Goal: Task Accomplishment & Management: Complete application form

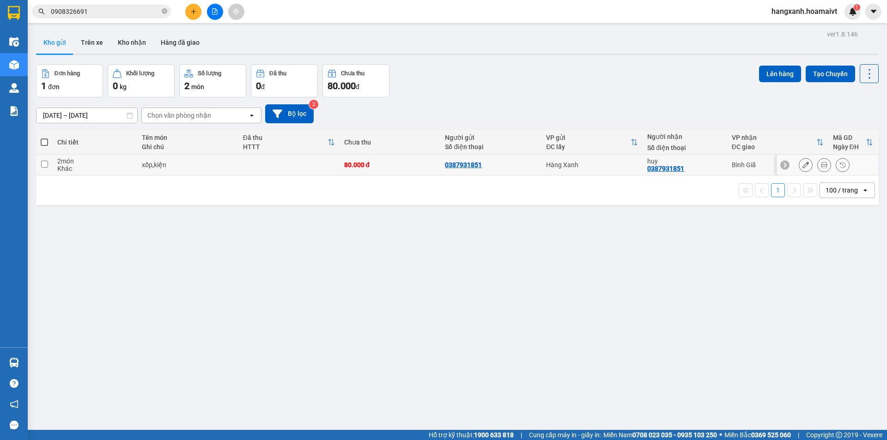
click at [821, 164] on button at bounding box center [824, 165] width 13 height 16
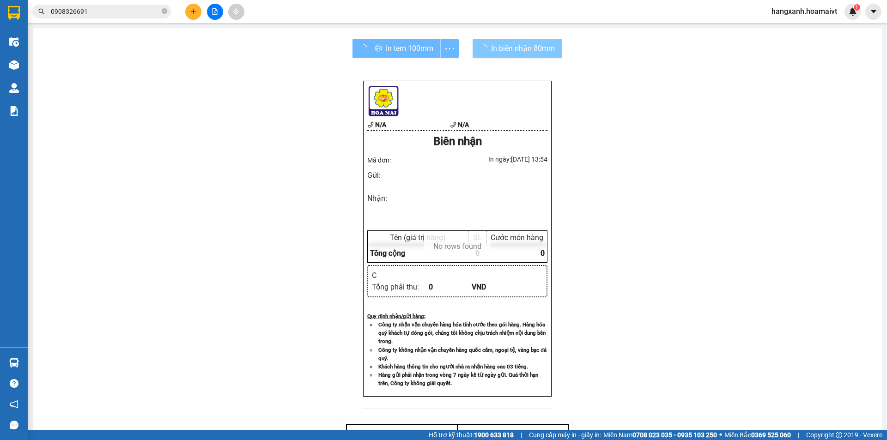
drag, startPoint x: 480, startPoint y: 38, endPoint x: 488, endPoint y: 51, distance: 15.4
click at [479, 42] on div "In tem 100mm In biên nhận 80mm N/A N/A Biên nhận Mã đơn: In ngày: [DATE] 13:54…" at bounding box center [457, 295] width 849 height 534
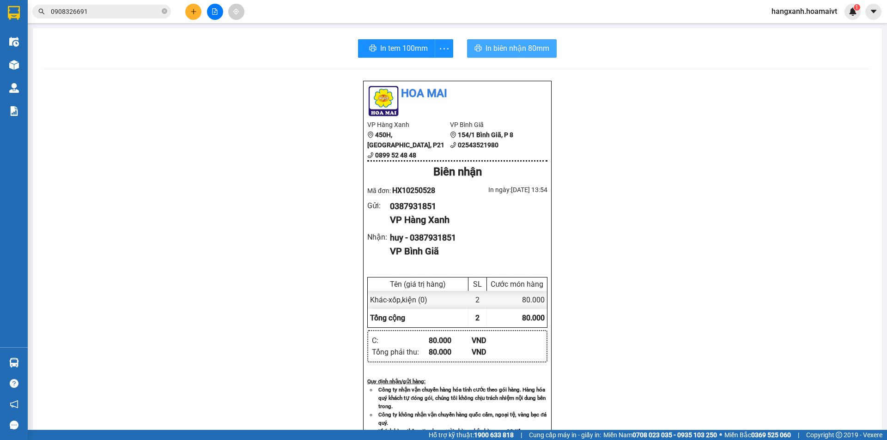
click at [488, 51] on span "In biên nhận 80mm" at bounding box center [518, 49] width 64 height 12
click at [484, 46] on span "In biên nhận 80mm" at bounding box center [516, 49] width 64 height 12
click at [403, 46] on span "In tem 100mm" at bounding box center [403, 49] width 48 height 12
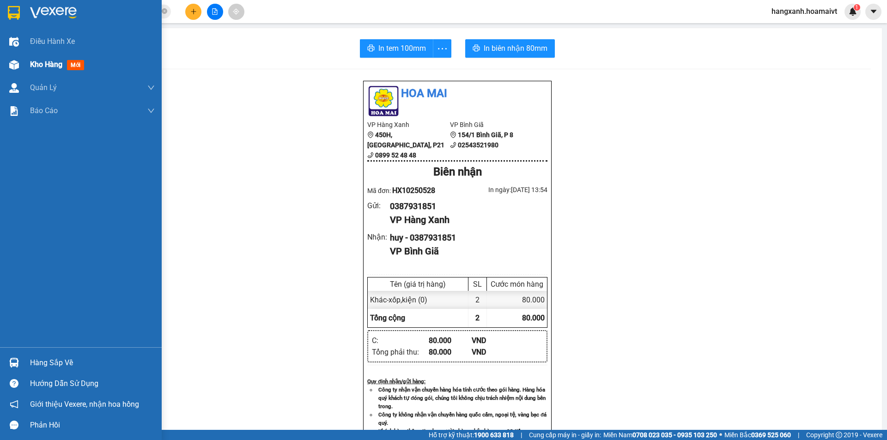
click at [20, 64] on div at bounding box center [14, 65] width 16 height 16
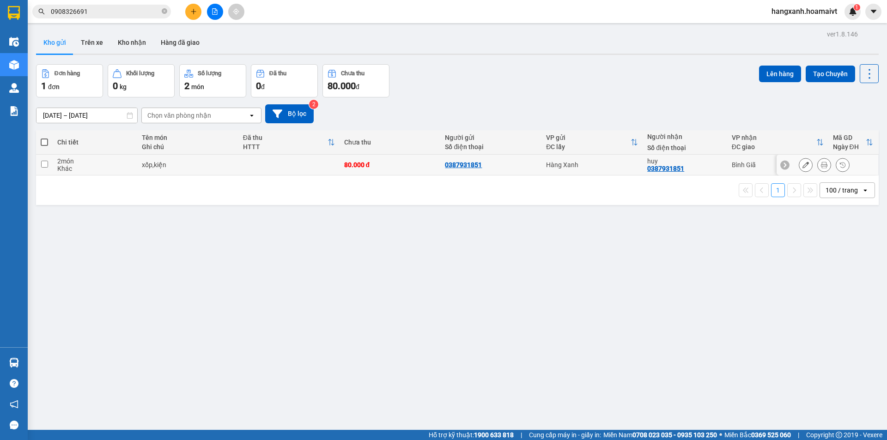
click at [694, 158] on div "huy" at bounding box center [684, 161] width 75 height 7
checkbox input "true"
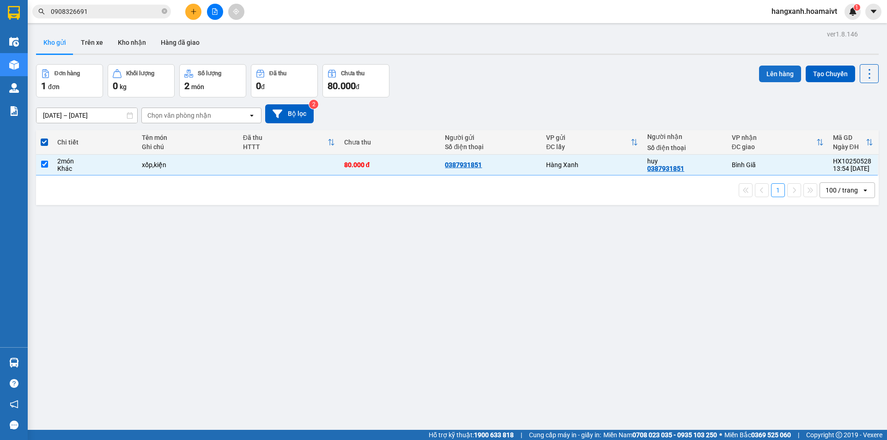
click at [777, 76] on button "Lên hàng" at bounding box center [780, 74] width 42 height 17
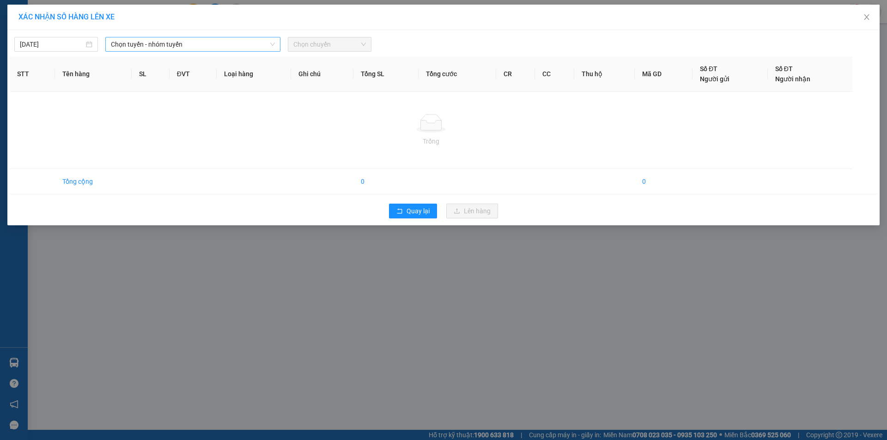
click at [228, 50] on span "Chọn tuyến - nhóm tuyến" at bounding box center [193, 44] width 164 height 14
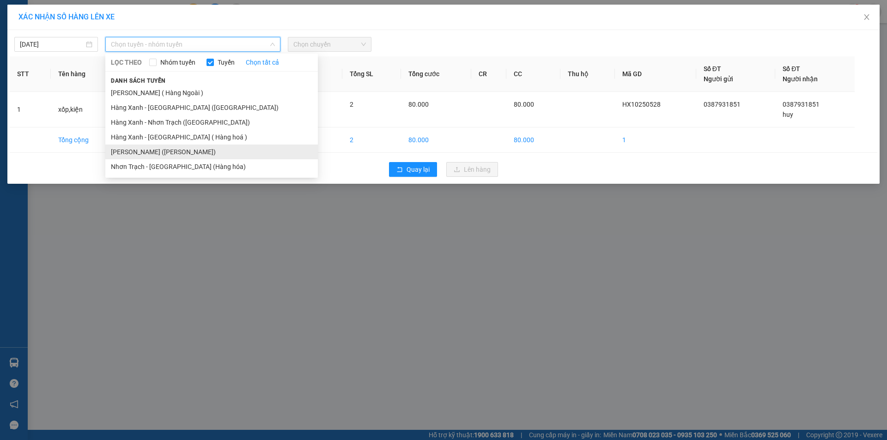
drag, startPoint x: 194, startPoint y: 153, endPoint x: 345, endPoint y: 59, distance: 178.5
click at [194, 152] on li "[PERSON_NAME] ([PERSON_NAME])" at bounding box center [211, 152] width 213 height 15
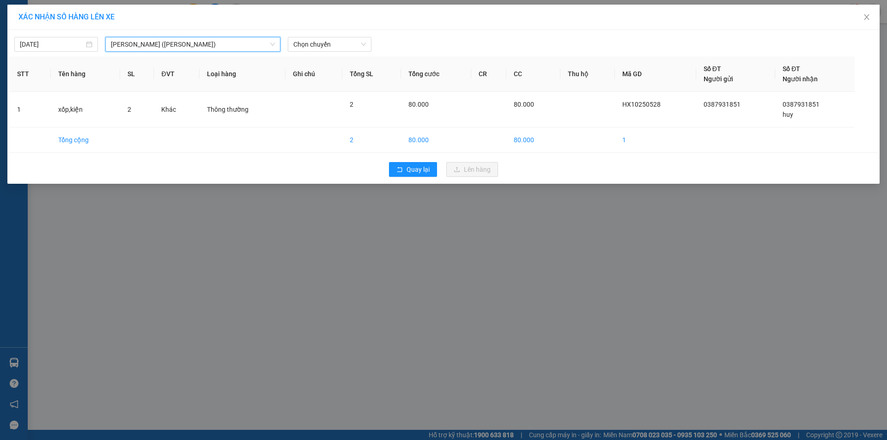
click at [338, 53] on div "[DATE] Hàng Xanh - [GEOGRAPHIC_DATA] ([GEOGRAPHIC_DATA]) [GEOGRAPHIC_DATA] - [G…" at bounding box center [443, 107] width 873 height 154
click at [348, 43] on span "Chọn chuyến" at bounding box center [329, 44] width 73 height 14
type input "14"
click at [353, 83] on div "Thêm chuyến " 14:00 "" at bounding box center [337, 78] width 98 height 16
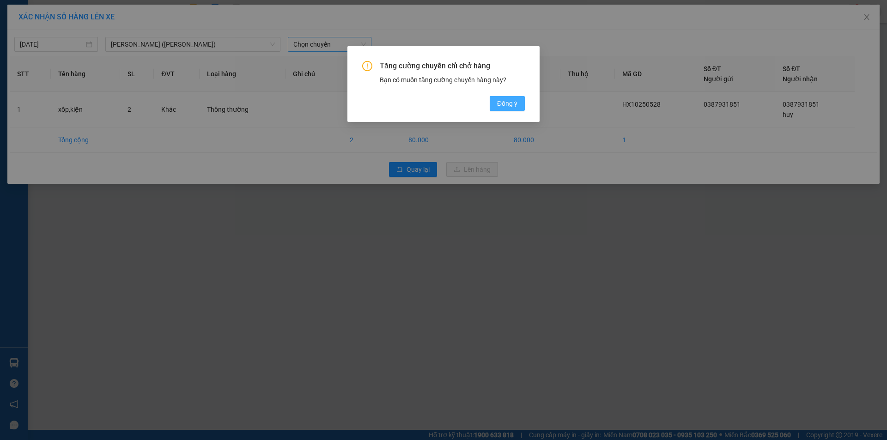
drag, startPoint x: 490, startPoint y: 95, endPoint x: 498, endPoint y: 101, distance: 9.9
click at [493, 97] on div "Tăng cường chuyến chỉ chở hàng Bạn có muốn tăng cường chuyến hàng này? [GEOGRAP…" at bounding box center [443, 86] width 163 height 50
click at [499, 101] on span "Đồng ý" at bounding box center [507, 103] width 20 height 10
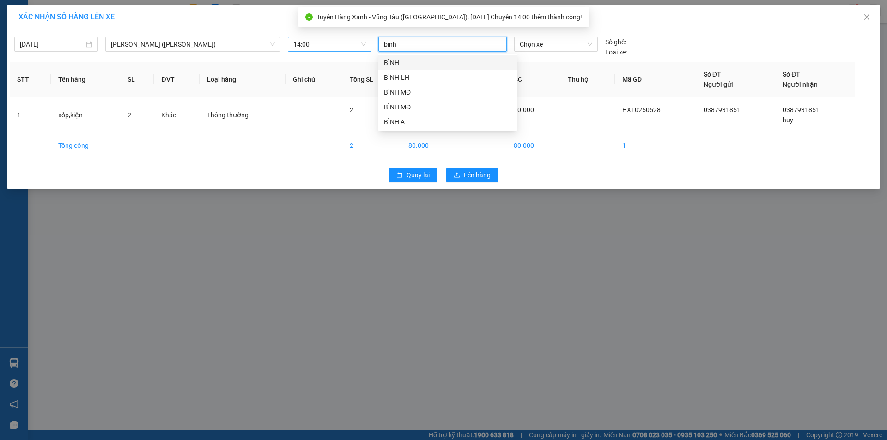
type input "binh m"
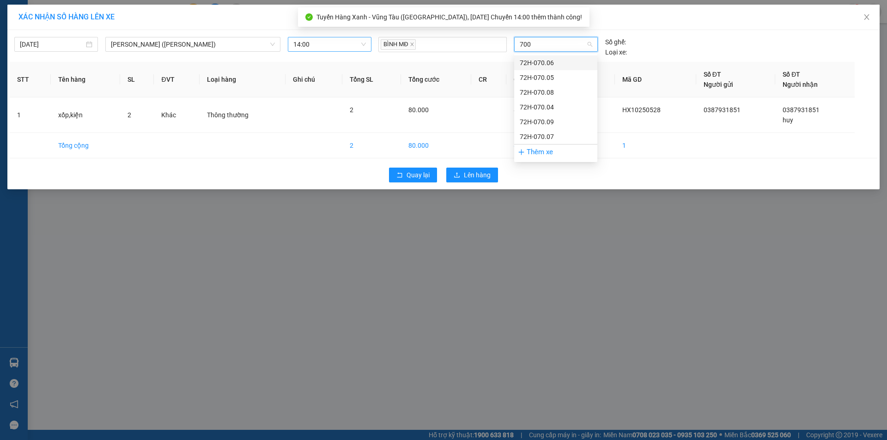
type input "7009"
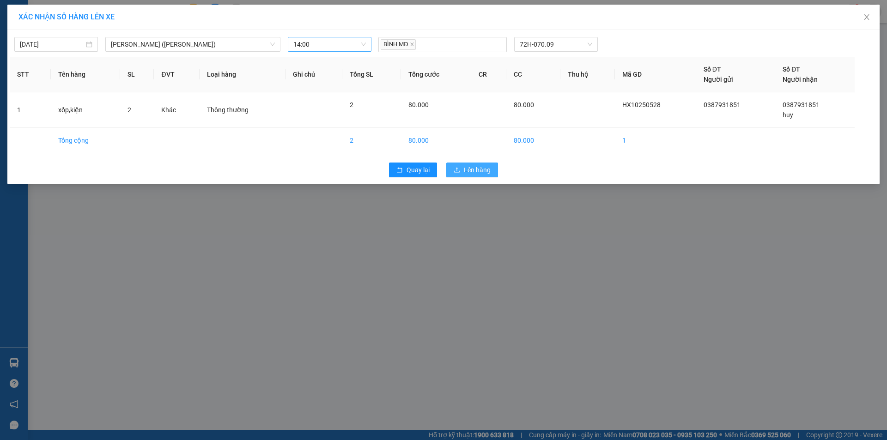
click at [474, 168] on span "Lên hàng" at bounding box center [477, 170] width 27 height 10
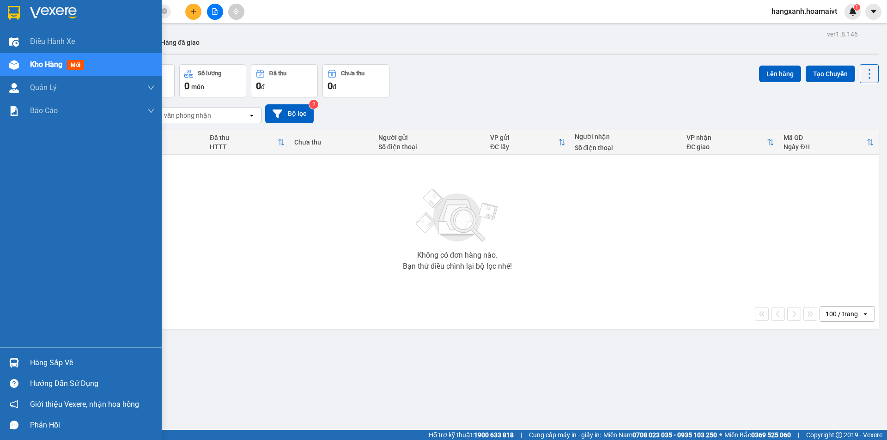
click at [19, 10] on img at bounding box center [14, 13] width 12 height 14
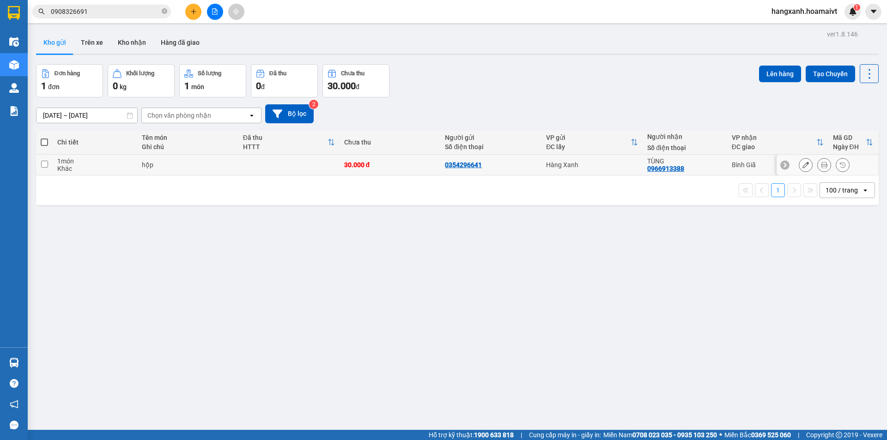
click at [823, 169] on button at bounding box center [824, 165] width 13 height 16
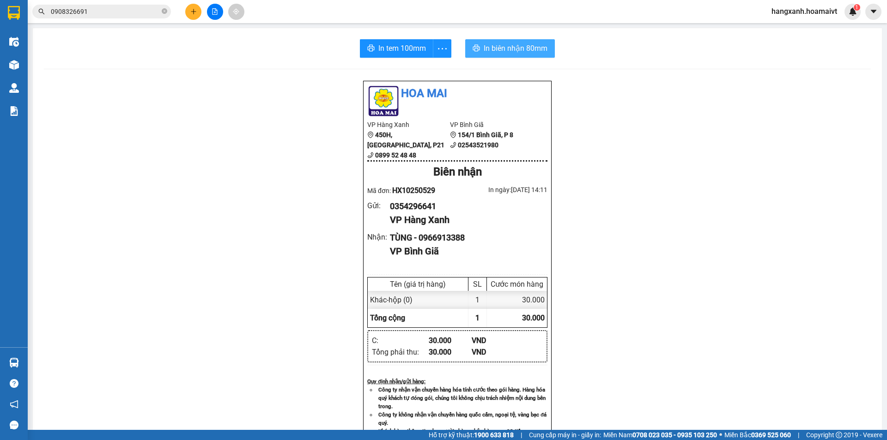
click at [495, 50] on span "In biên nhận 80mm" at bounding box center [516, 49] width 64 height 12
click at [400, 55] on div "In tem 100mm" at bounding box center [405, 48] width 95 height 18
click at [400, 55] on button "In tem 100mm" at bounding box center [396, 48] width 73 height 18
click at [11, 62] on img at bounding box center [14, 65] width 10 height 10
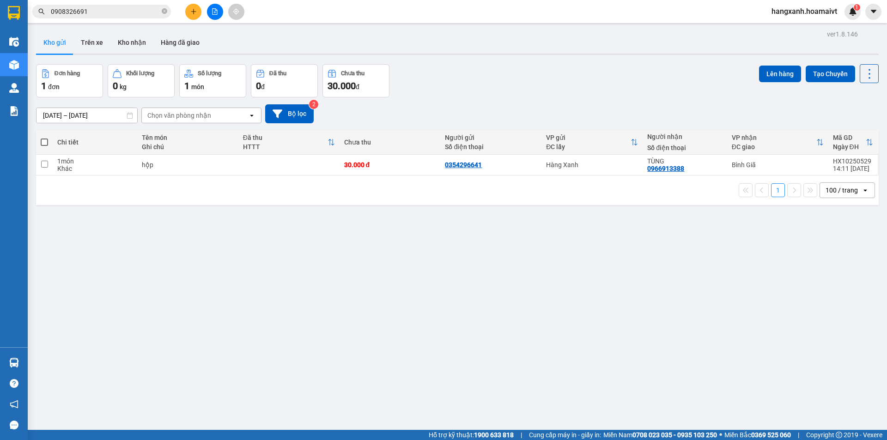
click at [710, 168] on div "TÙNG 0966913388" at bounding box center [684, 165] width 75 height 15
checkbox input "true"
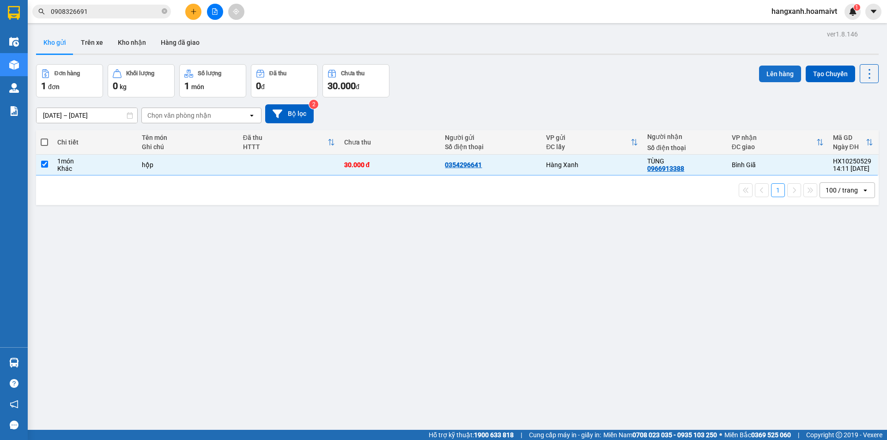
click at [763, 79] on button "Lên hàng" at bounding box center [780, 74] width 42 height 17
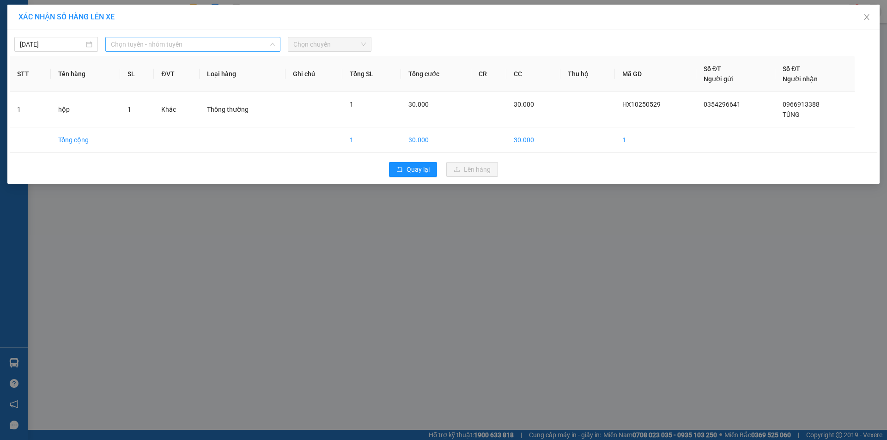
click at [212, 43] on span "Chọn tuyến - nhóm tuyến" at bounding box center [193, 44] width 164 height 14
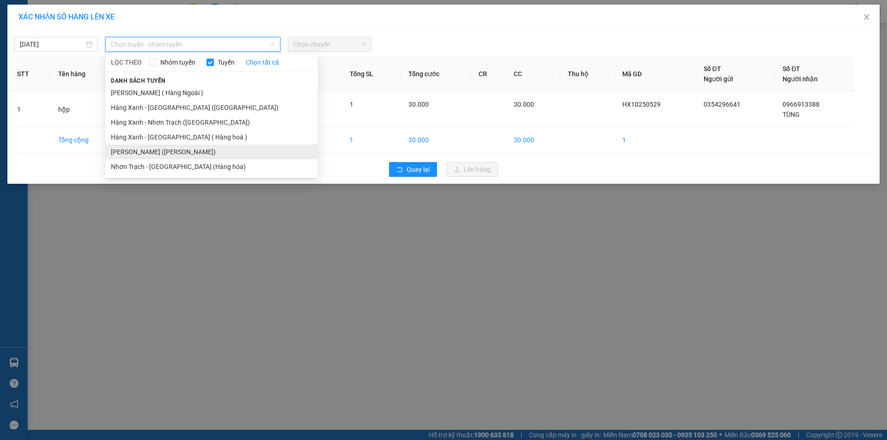
click at [173, 154] on li "[PERSON_NAME] ([PERSON_NAME])" at bounding box center [211, 152] width 213 height 15
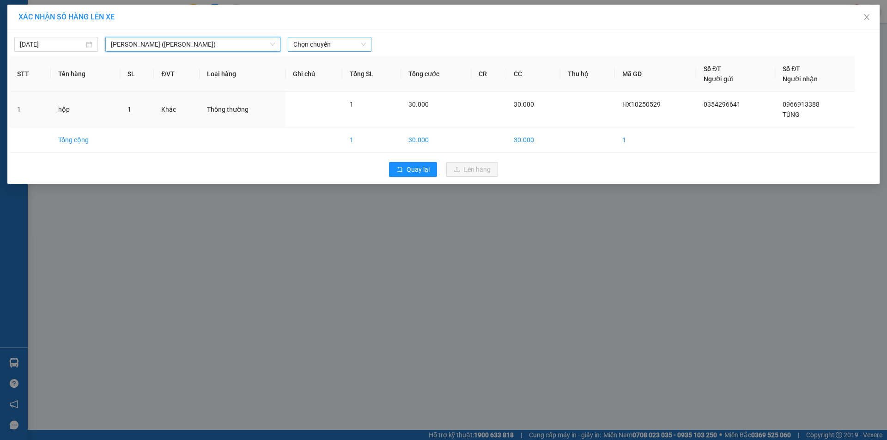
click at [327, 43] on span "Chọn chuyến" at bounding box center [329, 44] width 73 height 14
type input "1438"
click at [325, 74] on div "Thêm chuyến " 14:38 "" at bounding box center [337, 78] width 98 height 16
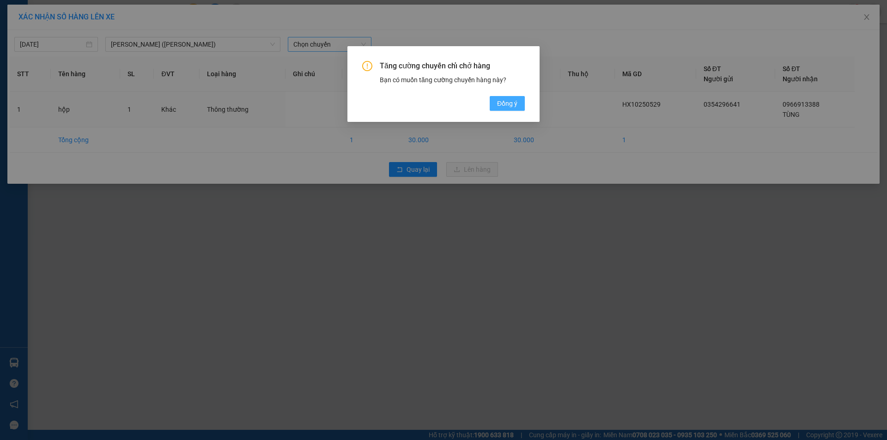
click at [517, 106] on span "Đồng ý" at bounding box center [507, 103] width 20 height 10
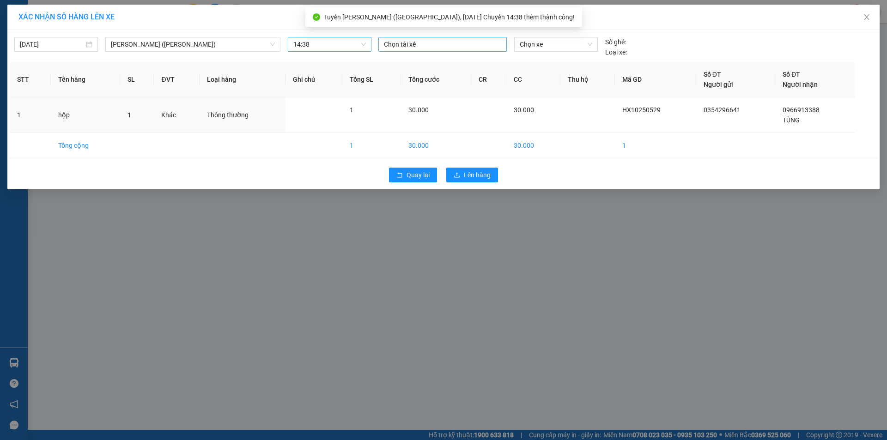
click at [436, 42] on div at bounding box center [443, 44] width 124 height 11
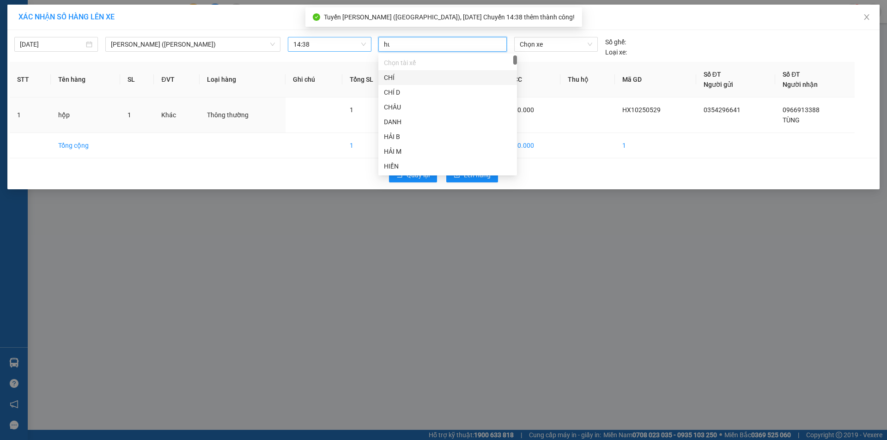
type input "hung b"
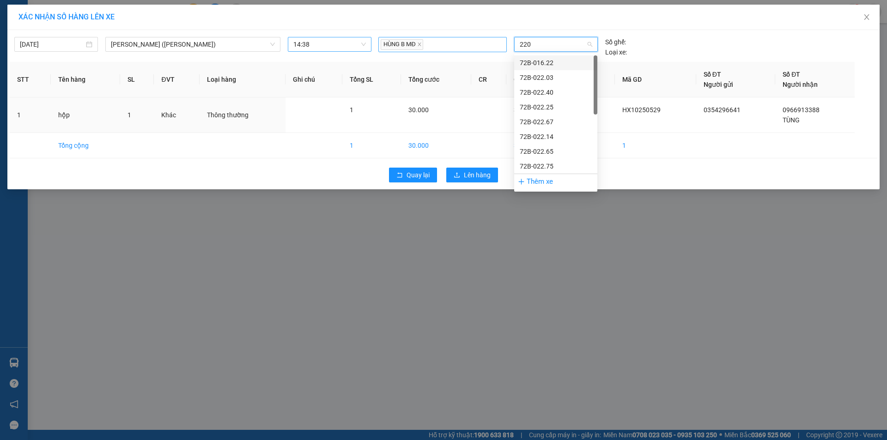
type input "2203"
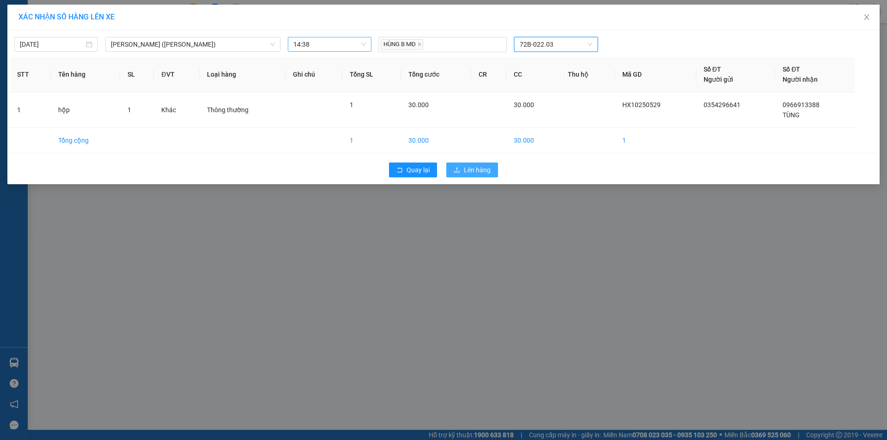
click at [467, 167] on span "Lên hàng" at bounding box center [477, 170] width 27 height 10
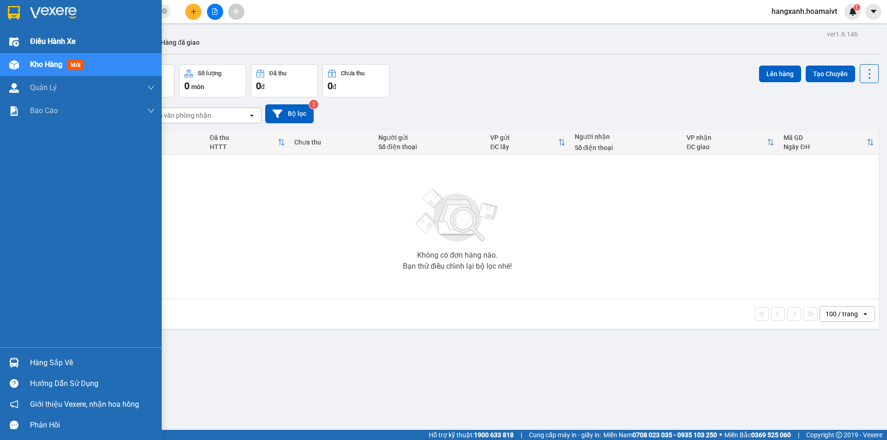
click at [8, 21] on div at bounding box center [81, 15] width 162 height 30
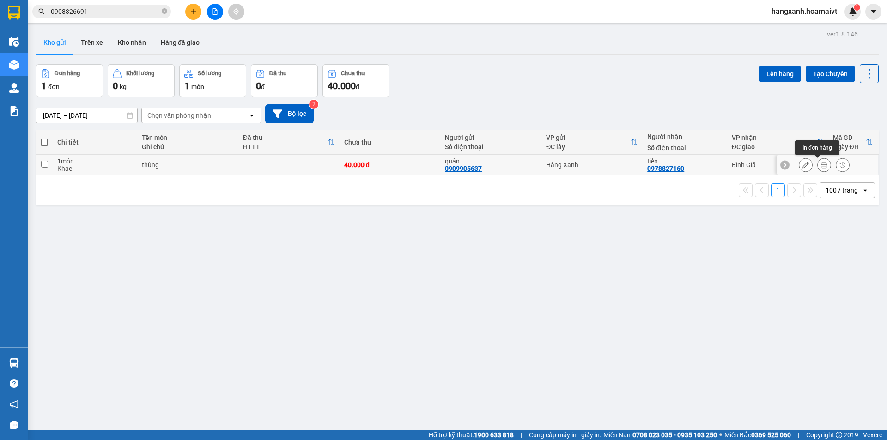
click at [819, 167] on button at bounding box center [824, 165] width 13 height 16
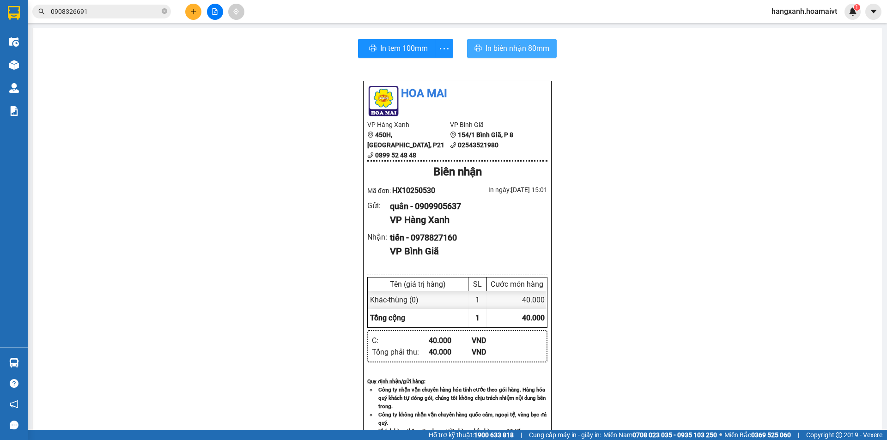
click at [538, 43] on button "In biên nhận 80mm" at bounding box center [512, 48] width 90 height 18
click at [354, 45] on div "In tem 100mm In biên nhận 80mm" at bounding box center [457, 48] width 827 height 18
click at [360, 46] on button "In tem 100mm" at bounding box center [396, 48] width 73 height 18
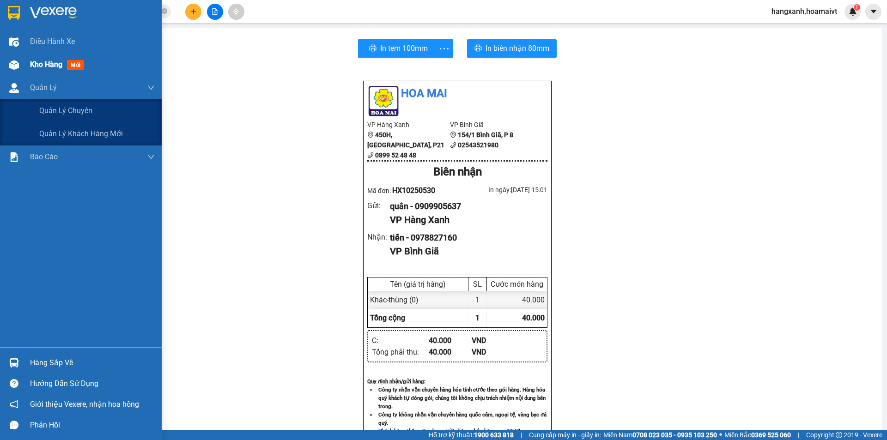
click at [11, 73] on div "Kho hàng mới" at bounding box center [81, 64] width 162 height 23
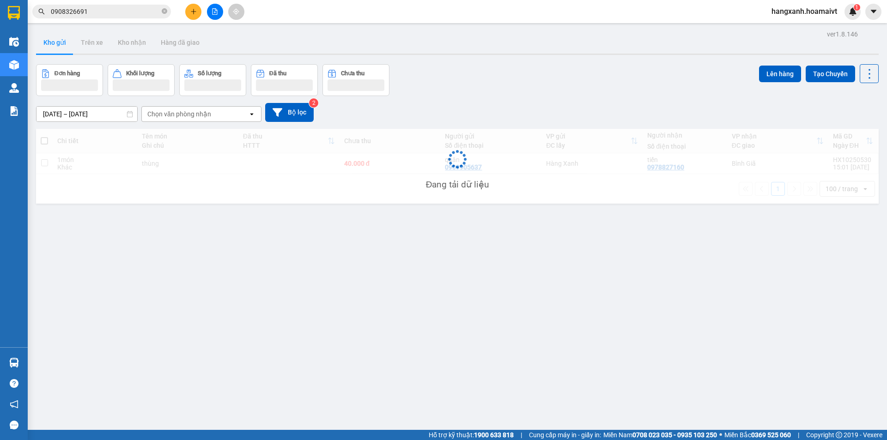
click at [744, 167] on div "Bình Giã" at bounding box center [778, 163] width 92 height 7
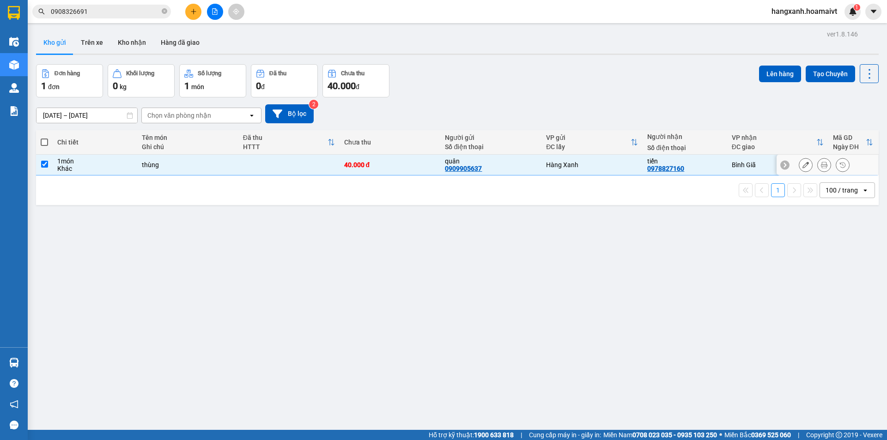
checkbox input "true"
click at [773, 86] on div "Lên hàng Tạo Chuyến" at bounding box center [819, 80] width 120 height 33
click at [779, 72] on button "Lên hàng" at bounding box center [780, 74] width 42 height 17
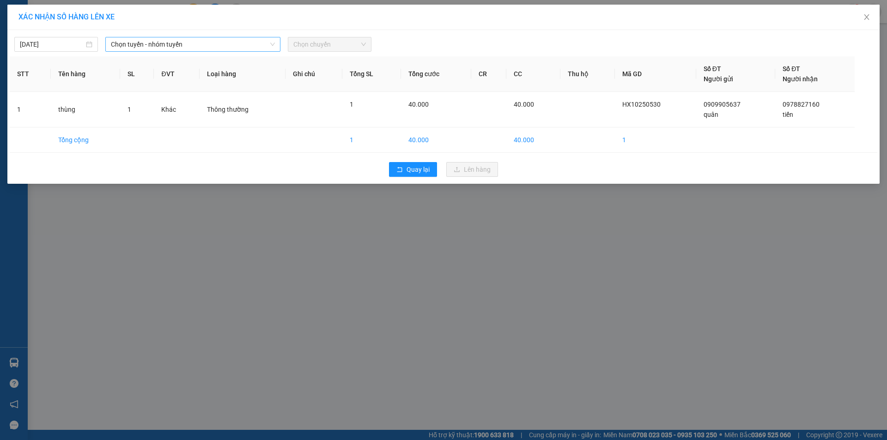
click at [205, 49] on span "Chọn tuyến - nhóm tuyến" at bounding box center [193, 44] width 164 height 14
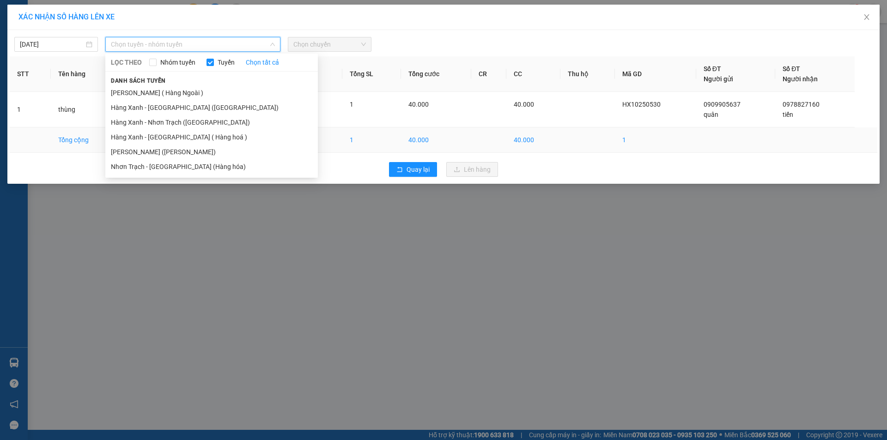
click at [159, 153] on li "[PERSON_NAME] ([PERSON_NAME])" at bounding box center [211, 152] width 213 height 15
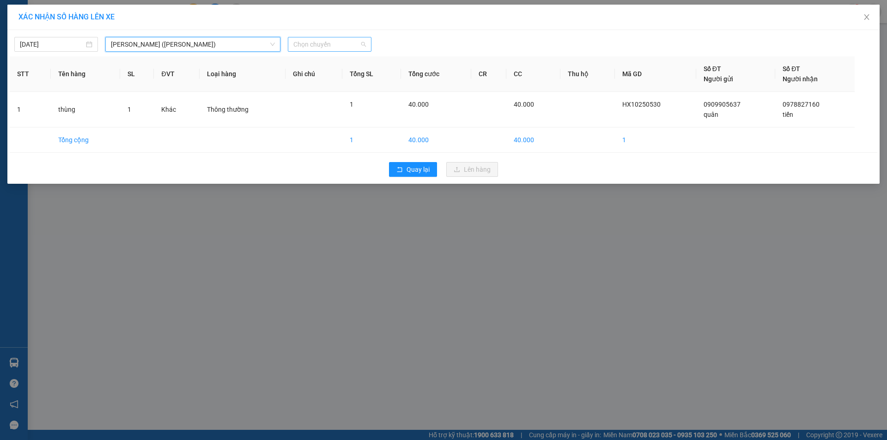
click at [316, 41] on span "Chọn chuyến" at bounding box center [329, 44] width 73 height 14
type input "1510"
drag, startPoint x: 342, startPoint y: 79, endPoint x: 349, endPoint y: 79, distance: 7.9
click at [342, 79] on div "Thêm chuyến " 15:10 "" at bounding box center [337, 78] width 98 height 16
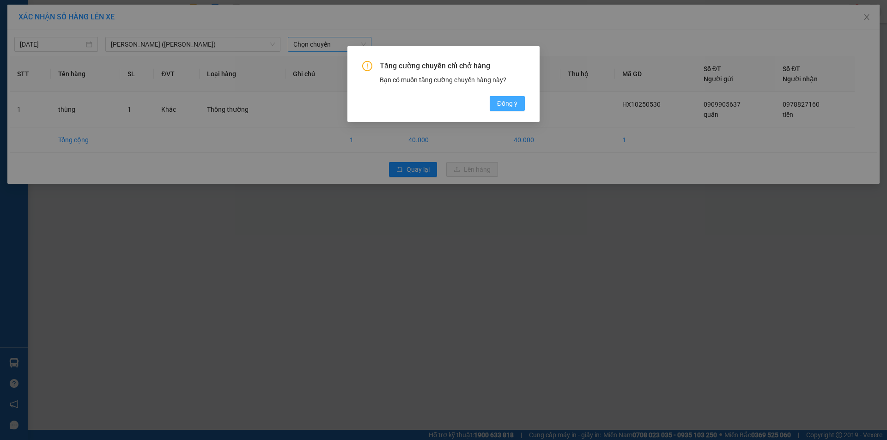
click at [506, 104] on span "Đồng ý" at bounding box center [507, 103] width 20 height 10
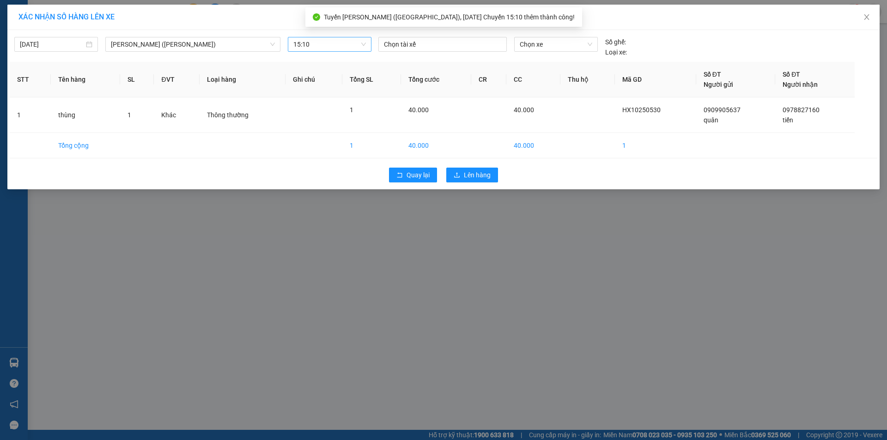
click at [424, 35] on div "[DATE] [GEOGRAPHIC_DATA] - [GEOGRAPHIC_DATA] ([GEOGRAPHIC_DATA]) LỌC THEO Nhóm …" at bounding box center [444, 44] width 868 height 25
click at [424, 41] on div at bounding box center [443, 44] width 124 height 11
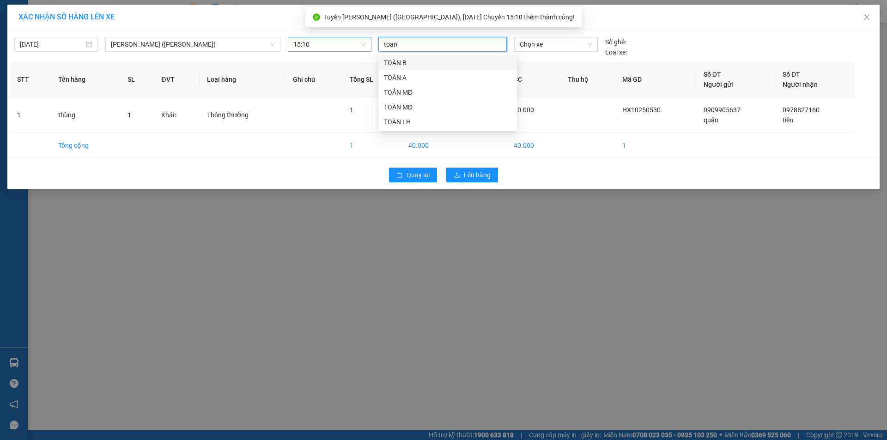
type input "toan m"
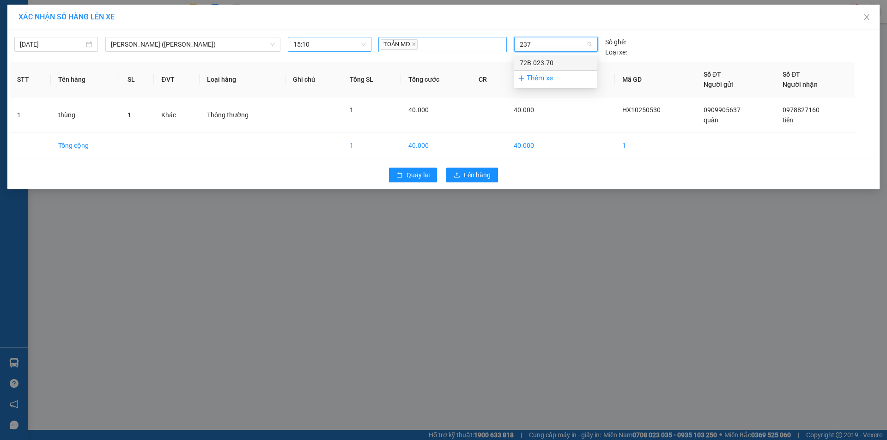
type input "2370"
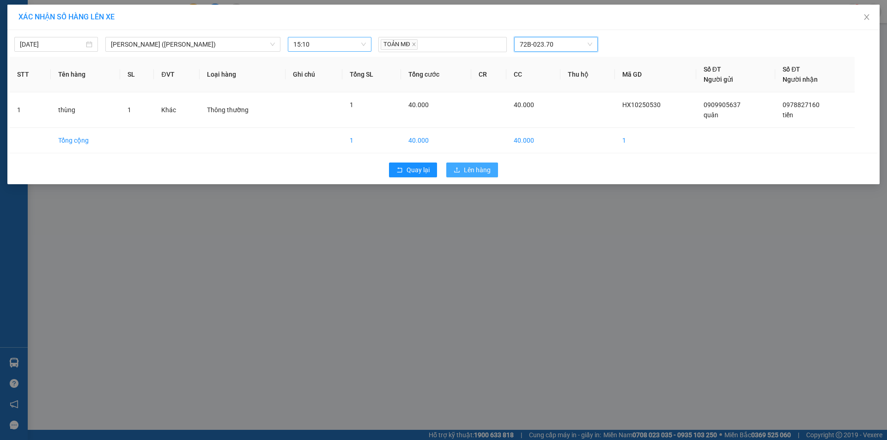
click at [484, 171] on span "Lên hàng" at bounding box center [477, 170] width 27 height 10
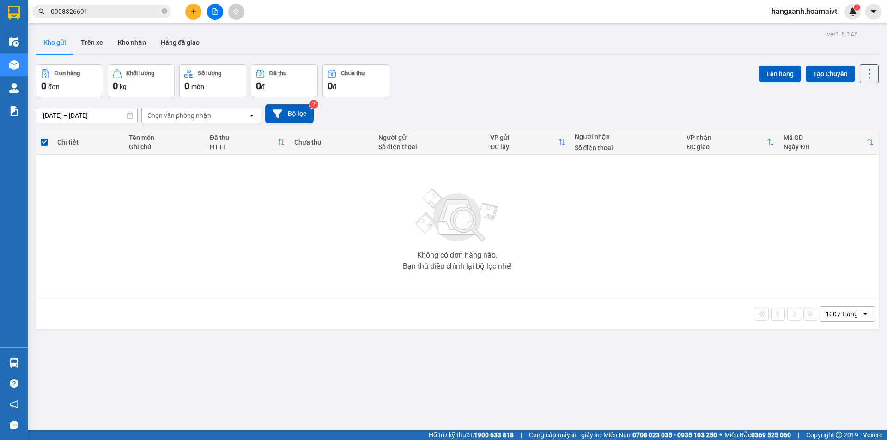
click at [23, 22] on div at bounding box center [14, 15] width 28 height 30
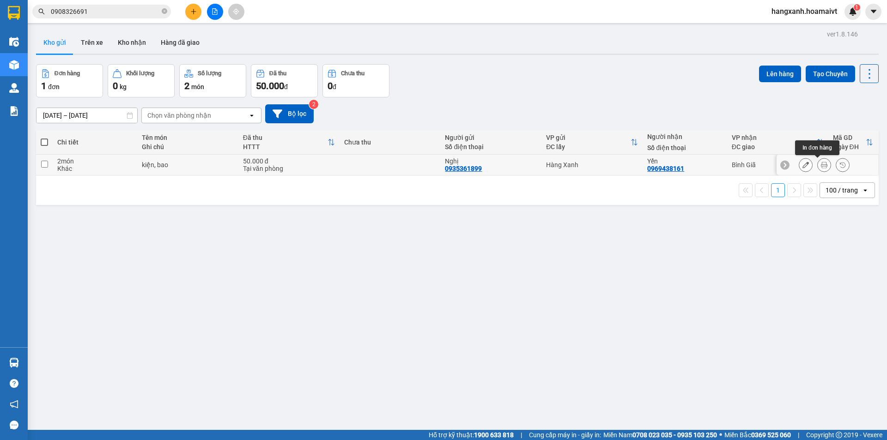
click at [818, 167] on button at bounding box center [824, 165] width 13 height 16
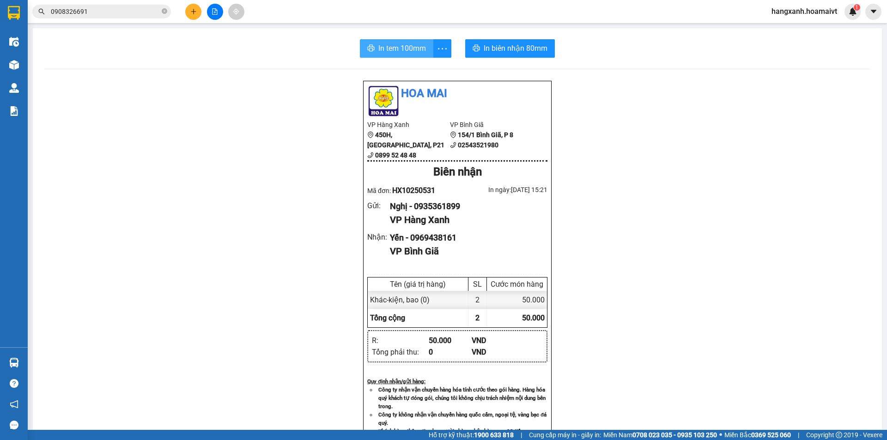
click at [381, 44] on span "In tem 100mm" at bounding box center [403, 49] width 48 height 12
click at [497, 47] on span "In biên nhận 80mm" at bounding box center [516, 49] width 64 height 12
click at [387, 47] on span "In tem 100mm" at bounding box center [403, 49] width 48 height 12
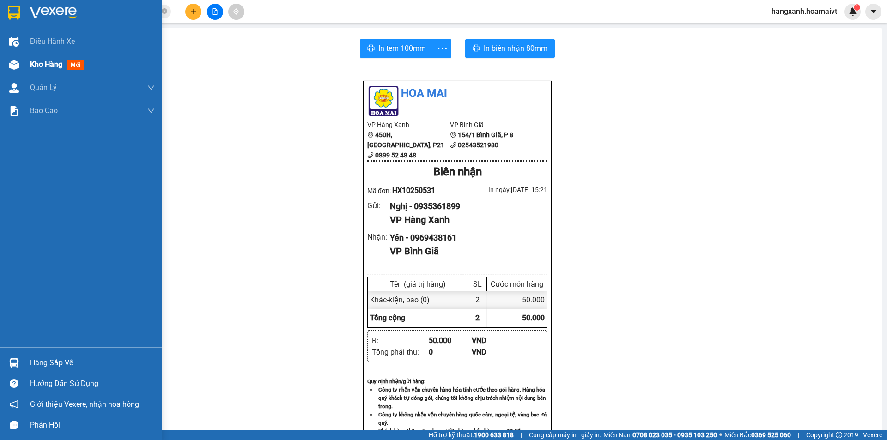
drag, startPoint x: 12, startPoint y: 51, endPoint x: 63, endPoint y: 59, distance: 51.9
click at [11, 52] on div "Điều hành xe" at bounding box center [81, 41] width 162 height 23
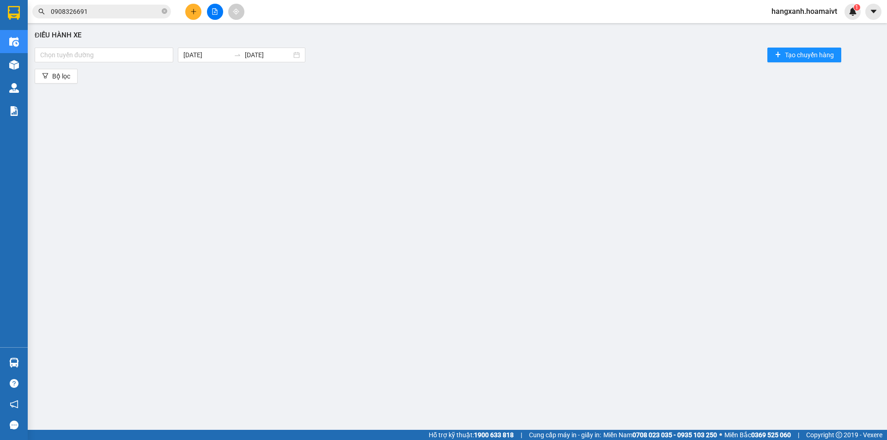
click at [5, 65] on div "Kho hàng mới" at bounding box center [14, 64] width 28 height 23
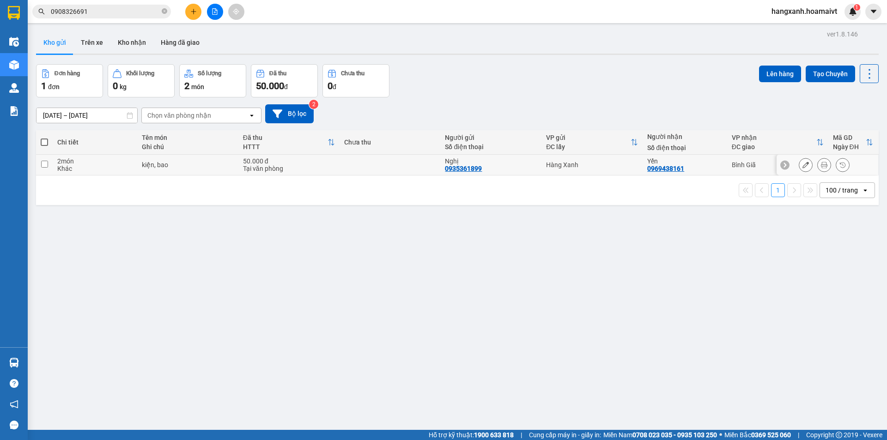
click at [345, 164] on td at bounding box center [390, 165] width 101 height 21
checkbox input "true"
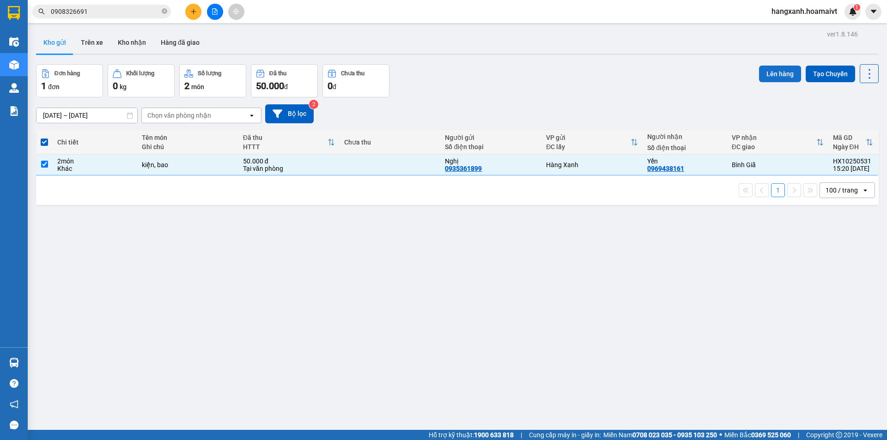
click at [782, 76] on button "Lên hàng" at bounding box center [780, 74] width 42 height 17
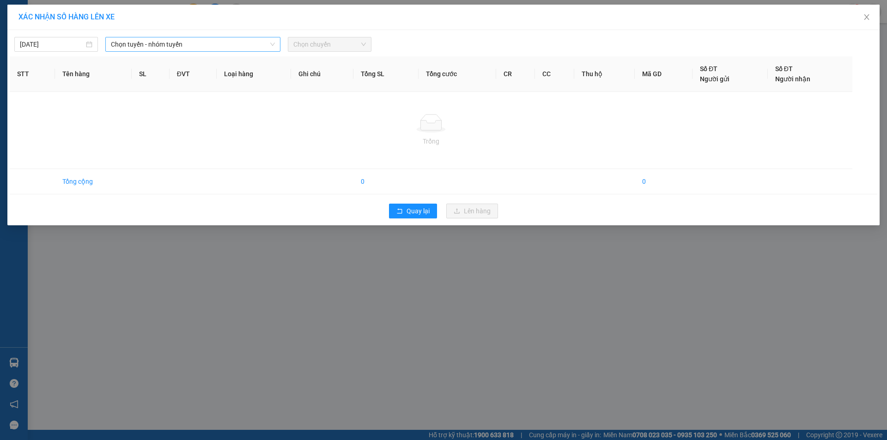
click at [179, 43] on span "Chọn tuyến - nhóm tuyến" at bounding box center [193, 44] width 164 height 14
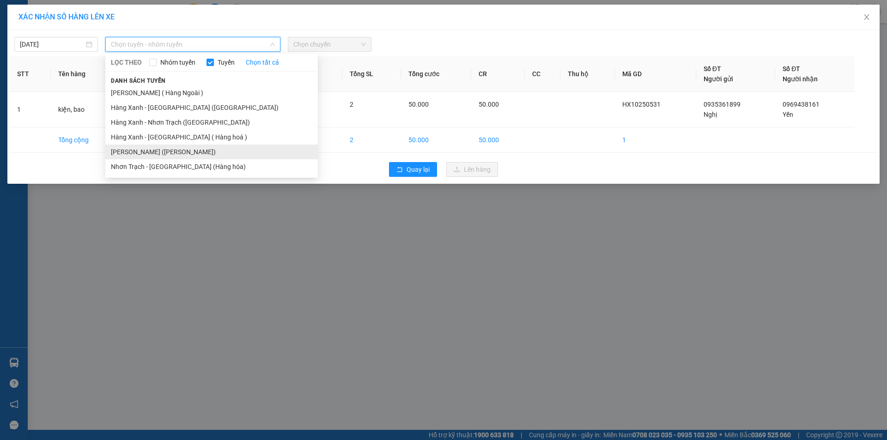
click at [173, 148] on li "[PERSON_NAME] ([PERSON_NAME])" at bounding box center [211, 152] width 213 height 15
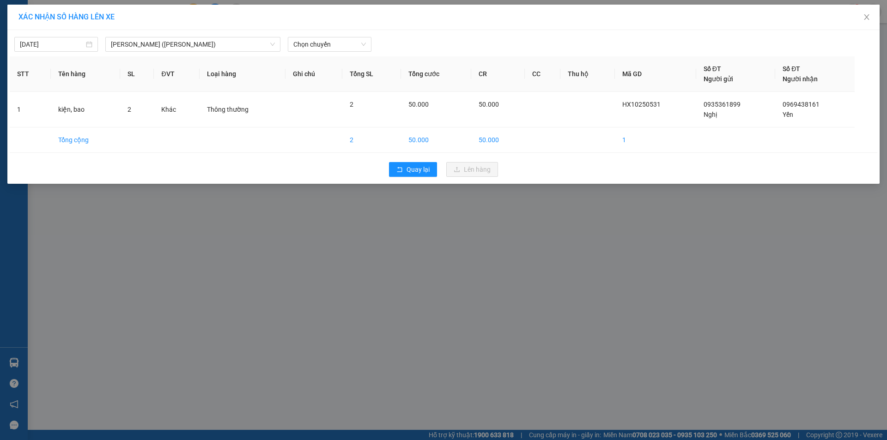
click at [330, 53] on div "[DATE] [GEOGRAPHIC_DATA] - [GEOGRAPHIC_DATA] ([GEOGRAPHIC_DATA]) LỌC THEO Nhóm …" at bounding box center [443, 107] width 873 height 154
click at [334, 48] on span "Chọn chuyến" at bounding box center [329, 44] width 73 height 14
type input "1540"
click at [326, 81] on div "Thêm chuyến " 15:40 "" at bounding box center [337, 78] width 98 height 16
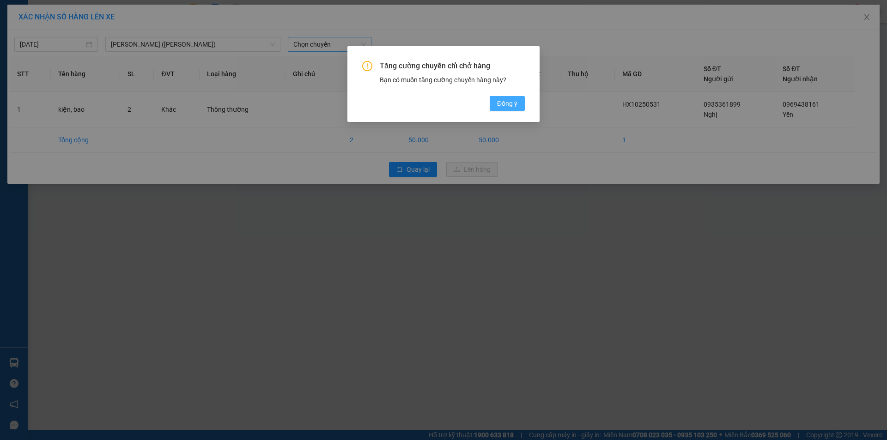
click at [513, 102] on span "Đồng ý" at bounding box center [507, 103] width 20 height 10
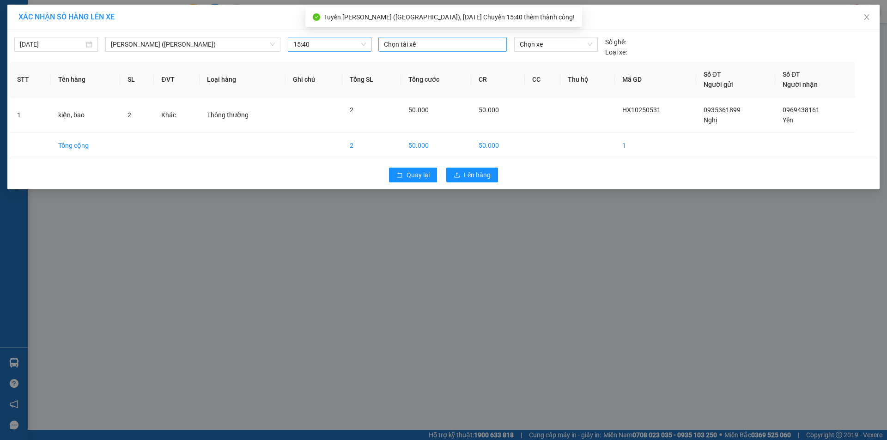
click at [458, 50] on div "Chọn tài xế" at bounding box center [443, 44] width 128 height 15
type input "phong a"
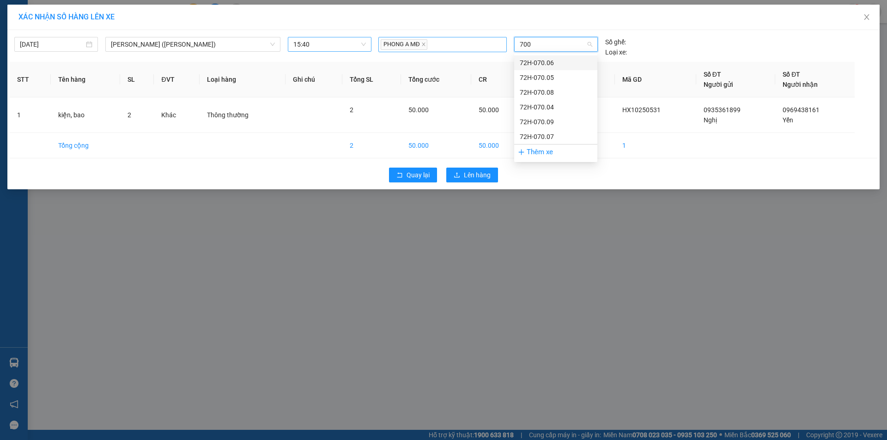
type input "7005"
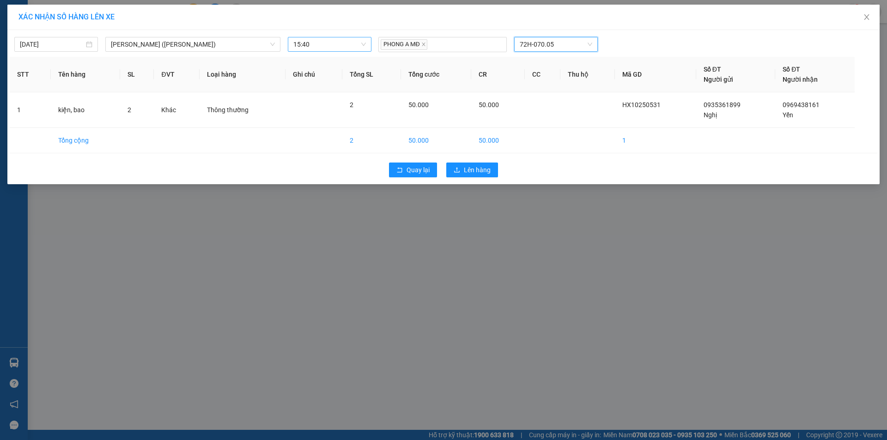
click at [484, 158] on div "Quay lại Lên hàng" at bounding box center [444, 170] width 868 height 24
click at [483, 169] on span "Lên hàng" at bounding box center [477, 170] width 27 height 10
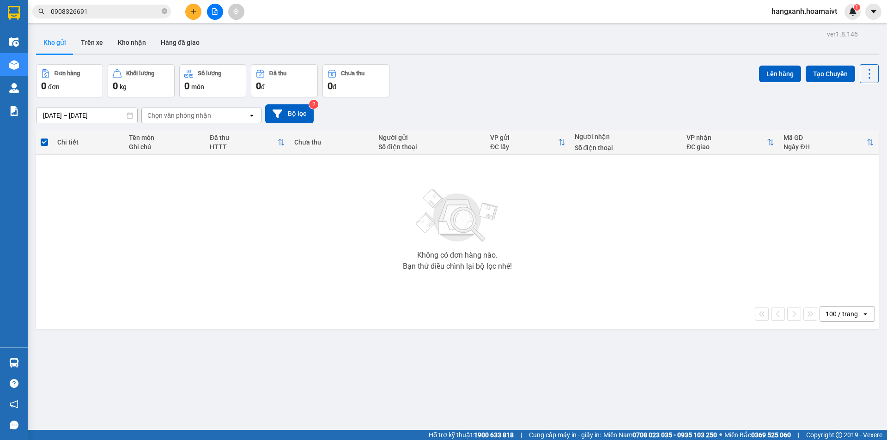
click at [191, 7] on button at bounding box center [193, 12] width 16 height 16
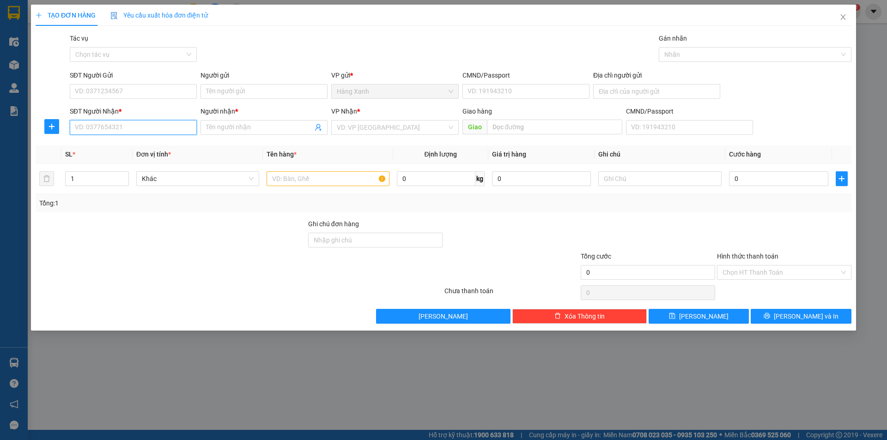
click at [134, 121] on input "SĐT Người Nhận *" at bounding box center [133, 127] width 127 height 15
type input "0964880880"
drag, startPoint x: 130, startPoint y: 145, endPoint x: 146, endPoint y: 118, distance: 30.8
click at [131, 145] on div "0964880880 - [PERSON_NAME]" at bounding box center [133, 146] width 116 height 10
type input "[DEMOGRAPHIC_DATA]"
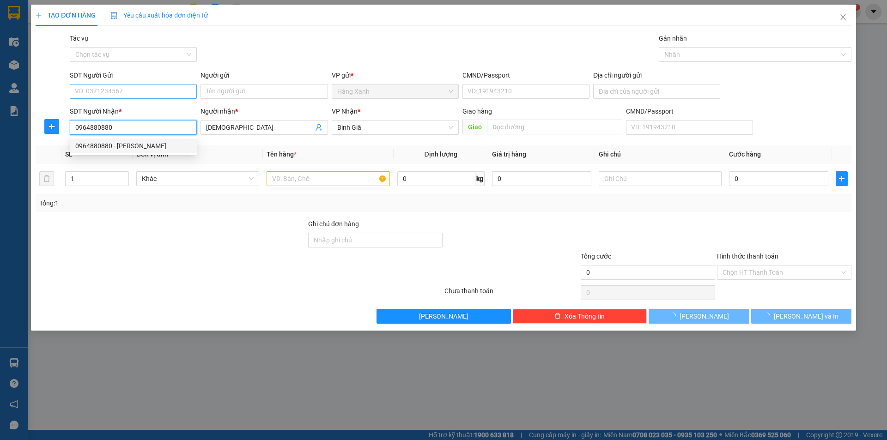
type input "0964880880"
click at [155, 95] on input "SĐT Người Gửi" at bounding box center [133, 91] width 127 height 15
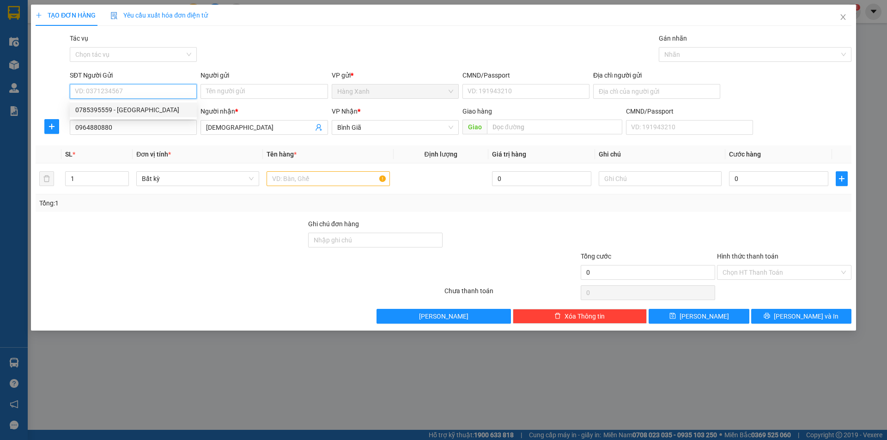
click at [142, 113] on div "0785395559 - [GEOGRAPHIC_DATA]" at bounding box center [133, 110] width 116 height 10
type input "0785395559"
type input "Huy"
click at [330, 181] on input "text" at bounding box center [328, 178] width 123 height 15
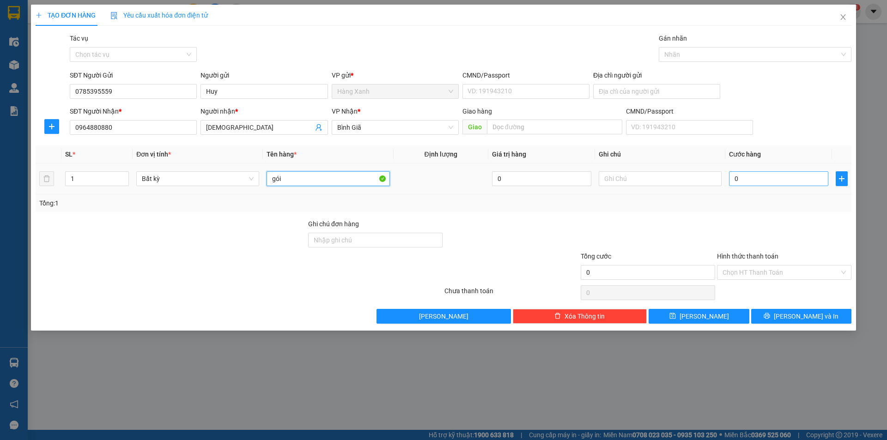
type input "gói"
click at [734, 185] on div "0" at bounding box center [778, 179] width 99 height 18
click at [739, 180] on input "0" at bounding box center [778, 178] width 99 height 15
type input "003"
type input "3"
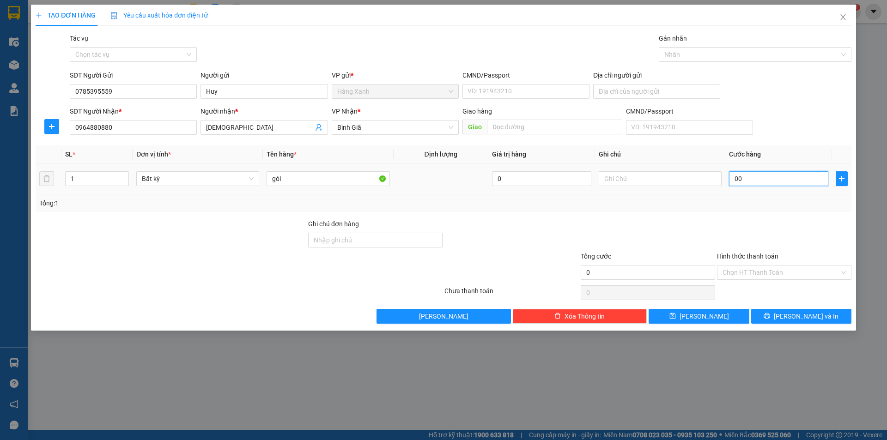
type input "3"
type input "0.030"
type input "30"
type input "30.000"
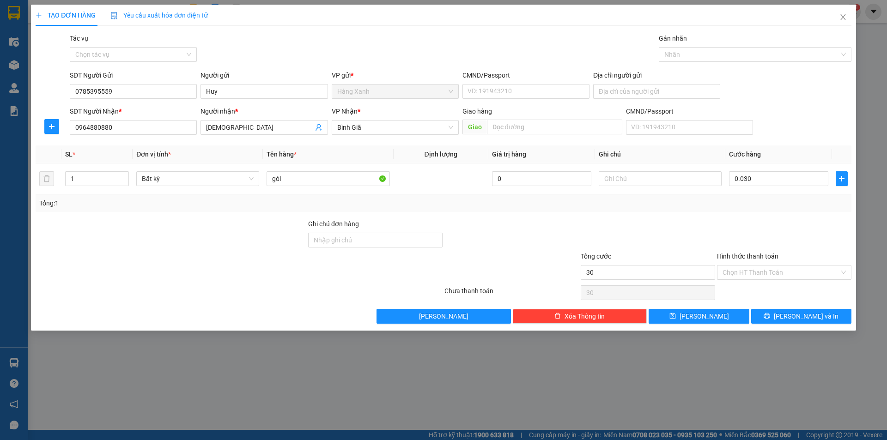
type input "30.000"
click at [741, 225] on div at bounding box center [784, 235] width 136 height 32
click at [790, 330] on div "TẠO ĐƠN HÀNG Yêu cầu xuất hóa đơn điện tử Transit Pickup Surcharge Ids Transit …" at bounding box center [443, 168] width 825 height 326
click at [792, 320] on button "[PERSON_NAME] và In" at bounding box center [801, 316] width 100 height 15
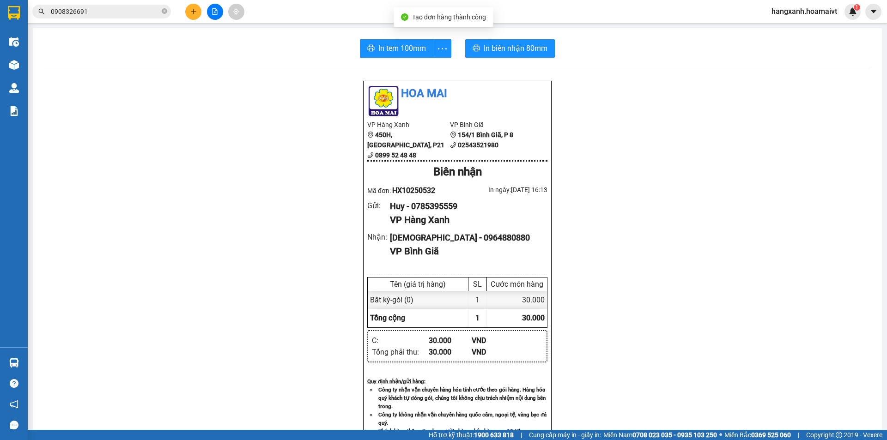
click at [346, 35] on div "In tem 100mm In biên nhận 80mm Hoa Mai VP Hàng Xanh 450H, [GEOGRAPHIC_DATA], P2…" at bounding box center [457, 358] width 849 height 660
click at [417, 54] on span "In tem 100mm" at bounding box center [403, 49] width 48 height 12
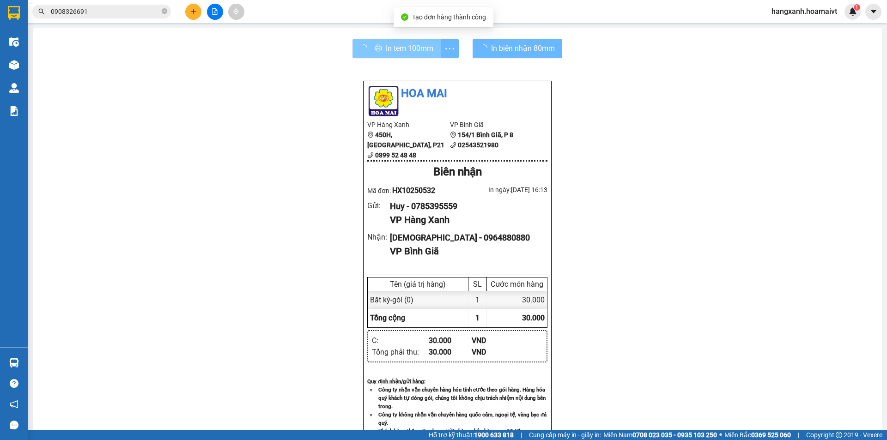
click at [495, 23] on div "Kết quả tìm kiếm ( 22 ) Bộ lọc Mã ĐH Trạng thái Món hàng Tổng cước Chưa cước Nh…" at bounding box center [443, 11] width 887 height 23
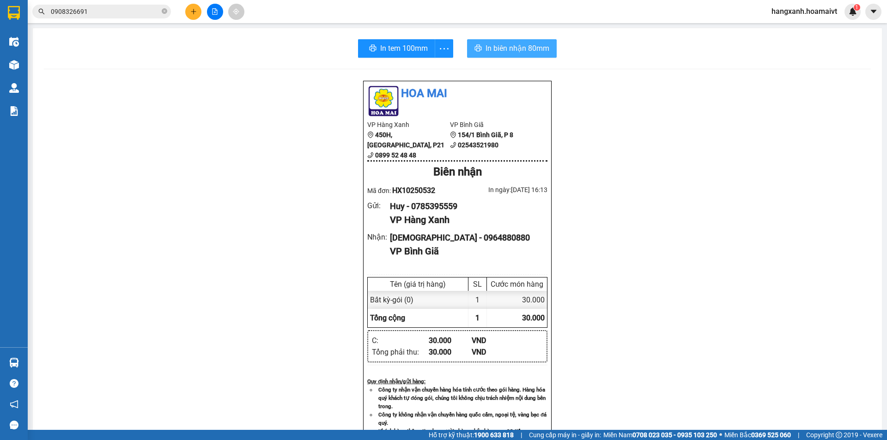
click at [498, 46] on span "In biên nhận 80mm" at bounding box center [518, 49] width 64 height 12
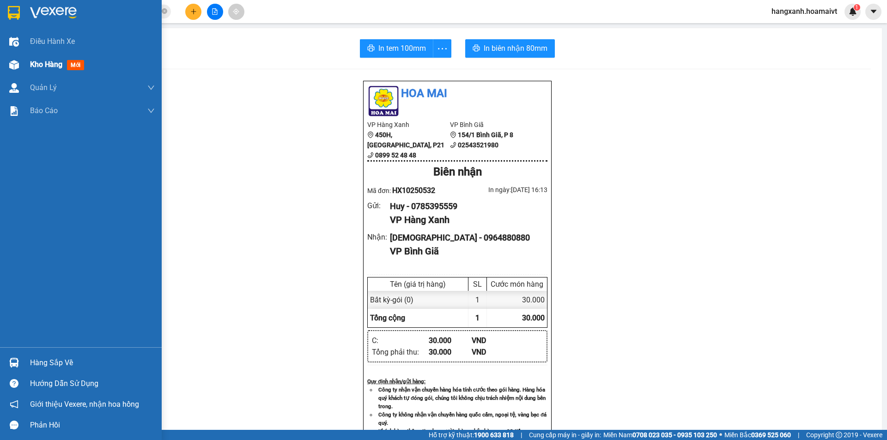
click at [49, 75] on div "Kho hàng mới" at bounding box center [92, 64] width 125 height 23
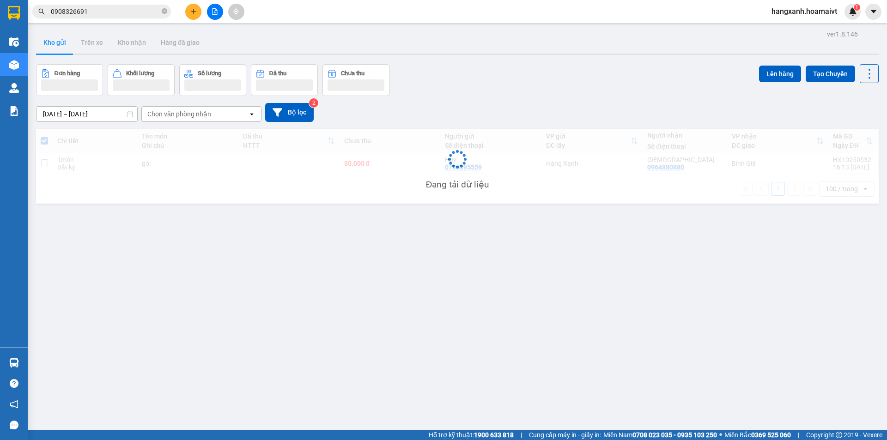
click at [722, 177] on div "Chi tiết Tên món Ghi chú Đã thu HTTT Chưa thu Người gửi Số điện thoại VP gửi ĐC…" at bounding box center [457, 166] width 843 height 75
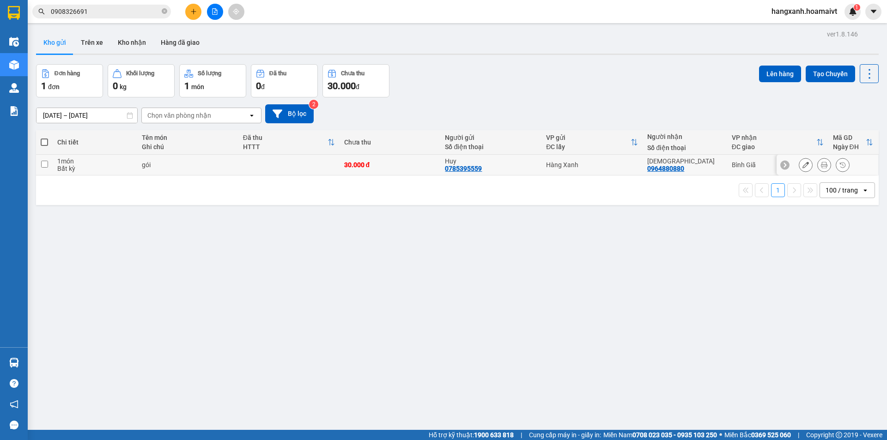
click at [727, 171] on td "Bình Giã" at bounding box center [777, 165] width 101 height 21
checkbox input "true"
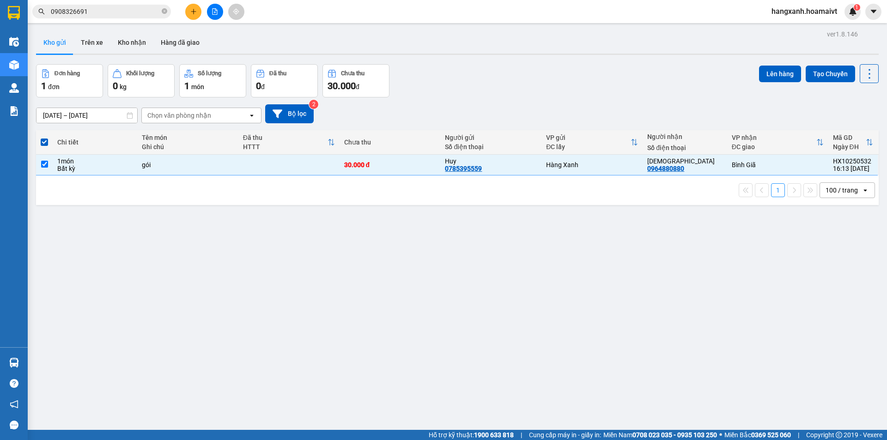
click at [759, 84] on div "Lên hàng Tạo Chuyến" at bounding box center [819, 80] width 120 height 33
click at [778, 66] on button "Lên hàng" at bounding box center [780, 74] width 42 height 17
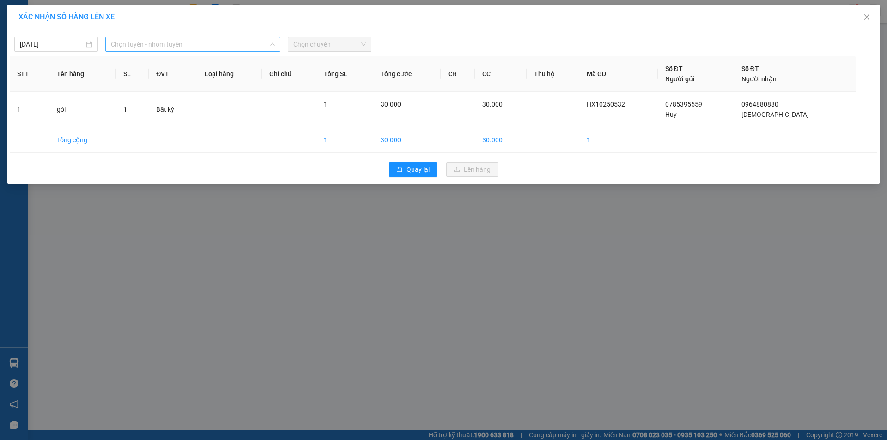
click at [222, 42] on span "Chọn tuyến - nhóm tuyến" at bounding box center [193, 44] width 164 height 14
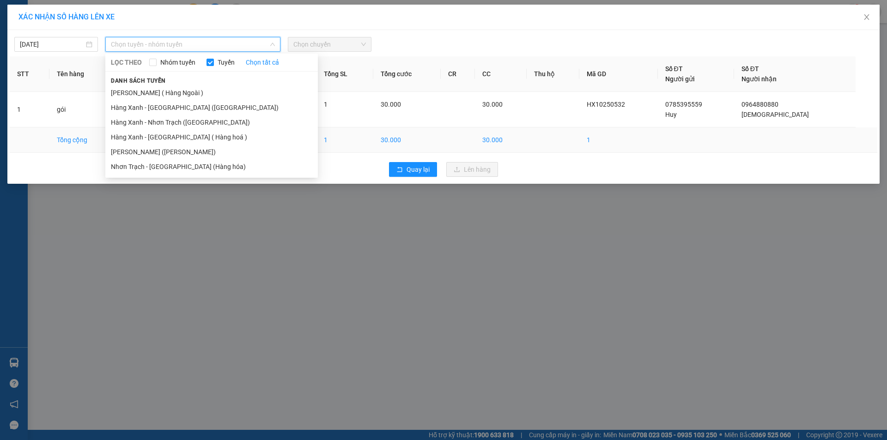
click at [199, 153] on li "[PERSON_NAME] ([PERSON_NAME])" at bounding box center [211, 152] width 213 height 15
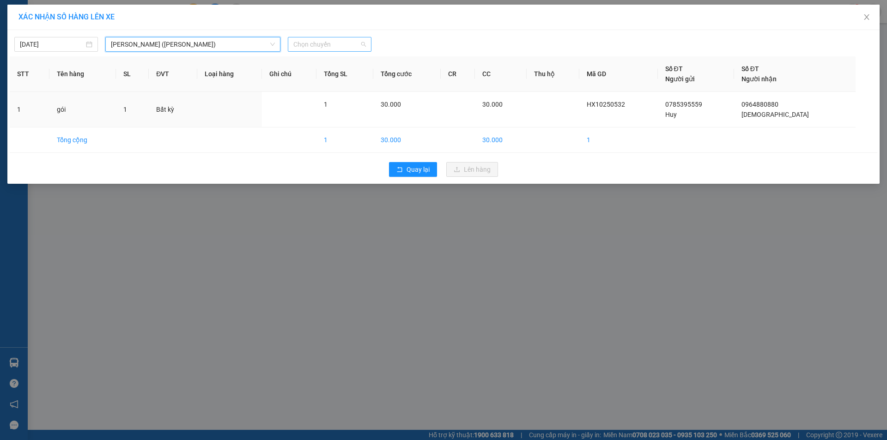
click at [318, 49] on span "Chọn chuyến" at bounding box center [329, 44] width 73 height 14
type input "1613"
drag, startPoint x: 318, startPoint y: 49, endPoint x: 315, endPoint y: 78, distance: 29.8
click at [315, 78] on div "Thêm chuyến " 16:13 "" at bounding box center [337, 78] width 98 height 16
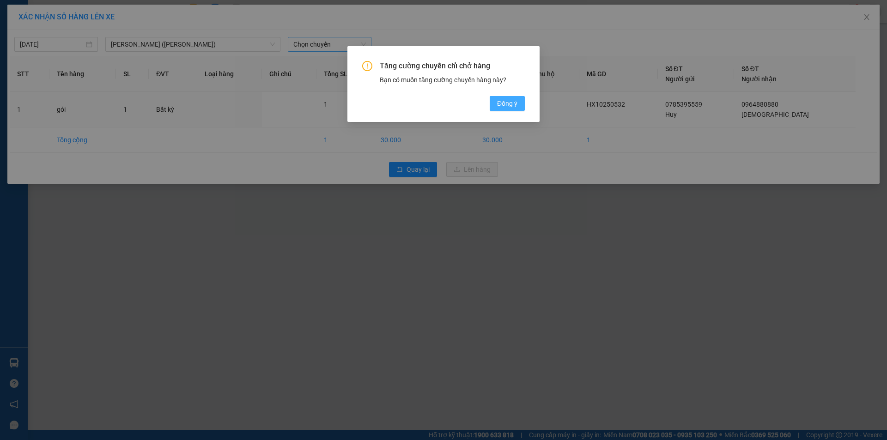
click at [502, 98] on div "Tăng cường chuyến chỉ chở hàng Bạn có muốn tăng cường chuyến hàng này? [GEOGRAP…" at bounding box center [443, 86] width 163 height 50
click at [505, 101] on span "Đồng ý" at bounding box center [507, 103] width 20 height 10
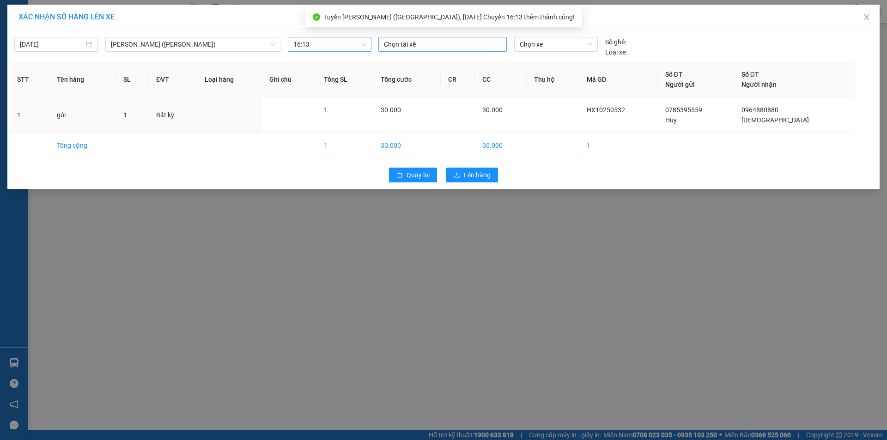
click at [456, 47] on div at bounding box center [443, 44] width 124 height 11
type input "loc a"
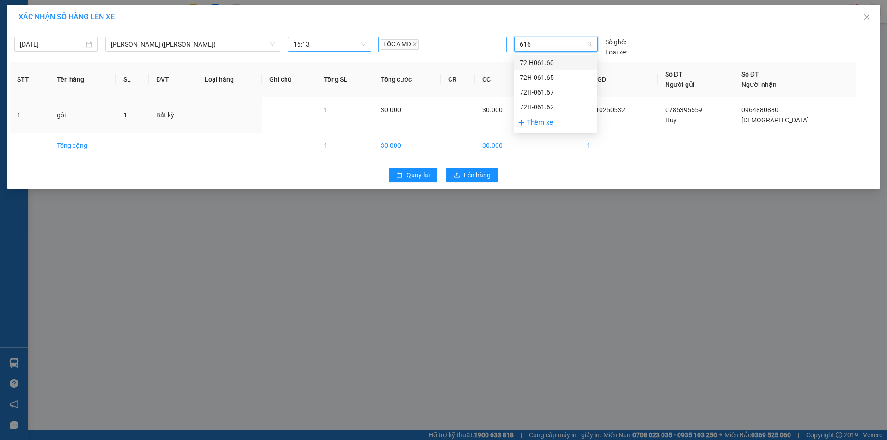
type input "6165"
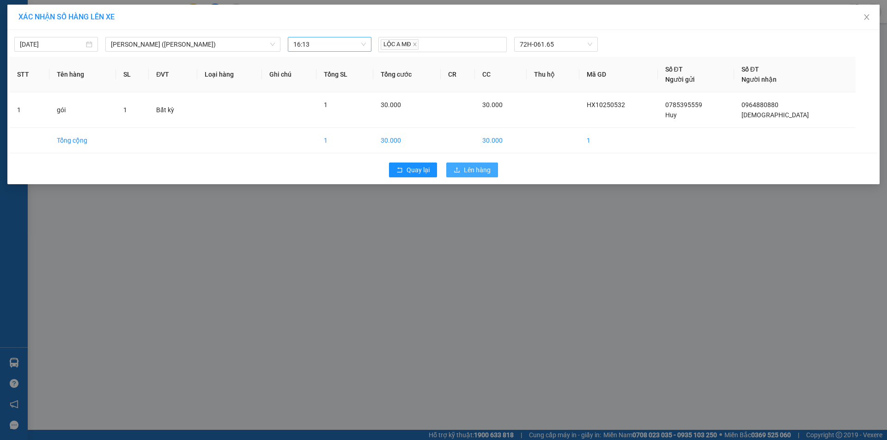
click at [481, 171] on span "Lên hàng" at bounding box center [477, 170] width 27 height 10
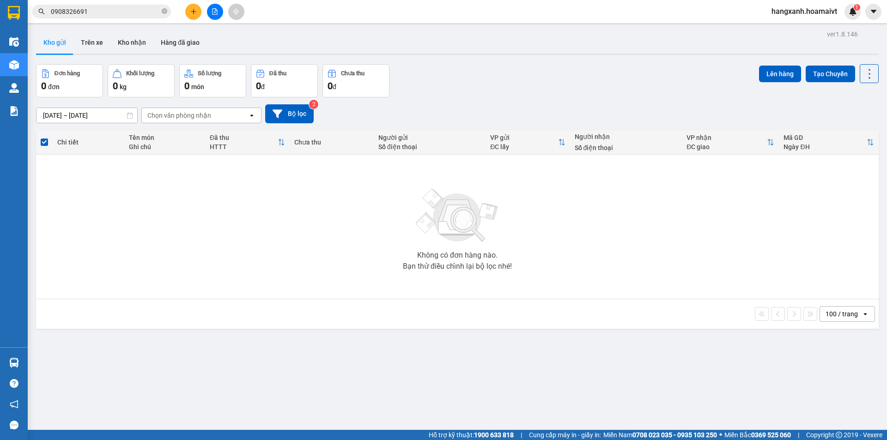
click at [0, 14] on div at bounding box center [14, 15] width 28 height 30
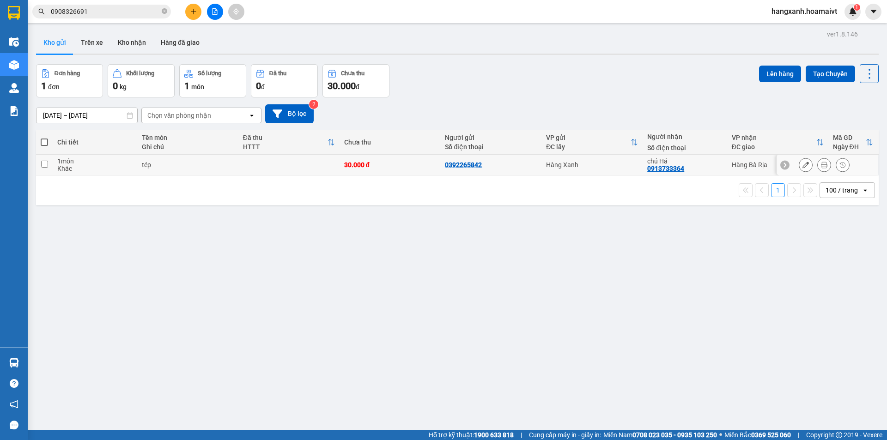
click at [822, 166] on button at bounding box center [824, 165] width 13 height 16
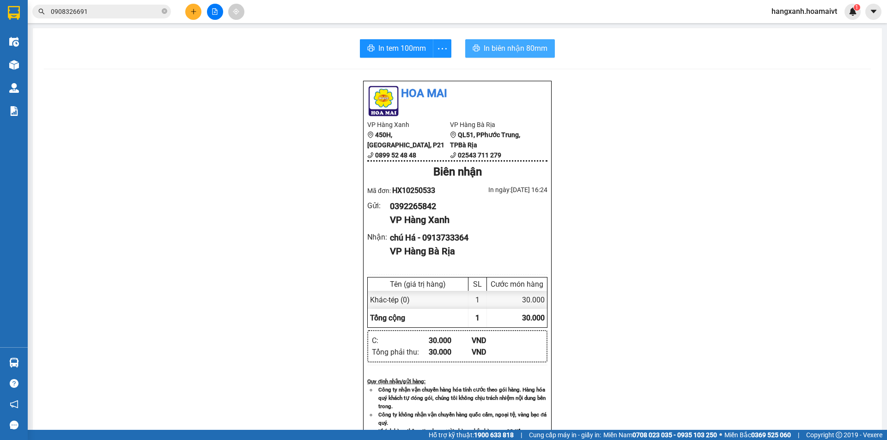
click at [501, 52] on span "In biên nhận 80mm" at bounding box center [516, 49] width 64 height 12
click at [407, 55] on div "In tem 100mm In biên nhận 80mm Hoa Mai VP Hàng Xanh 450H, [GEOGRAPHIC_DATA], P2…" at bounding box center [457, 358] width 849 height 660
click at [406, 54] on span "In tem 100mm" at bounding box center [403, 49] width 48 height 12
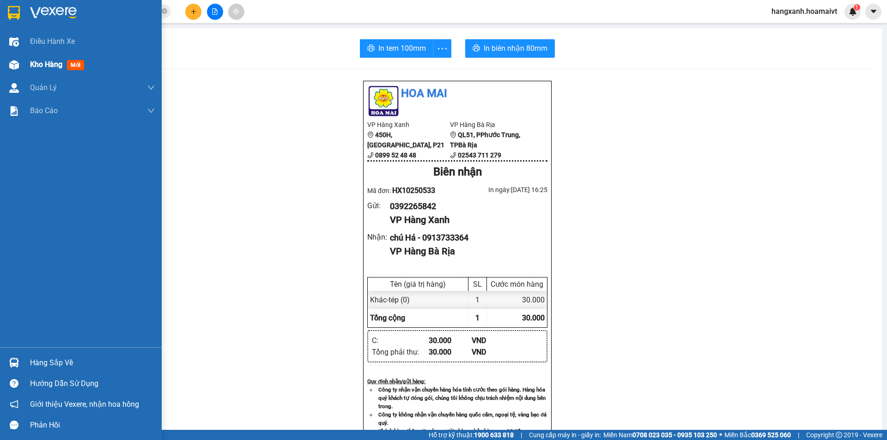
click at [0, 58] on div "Kho hàng mới" at bounding box center [81, 64] width 162 height 23
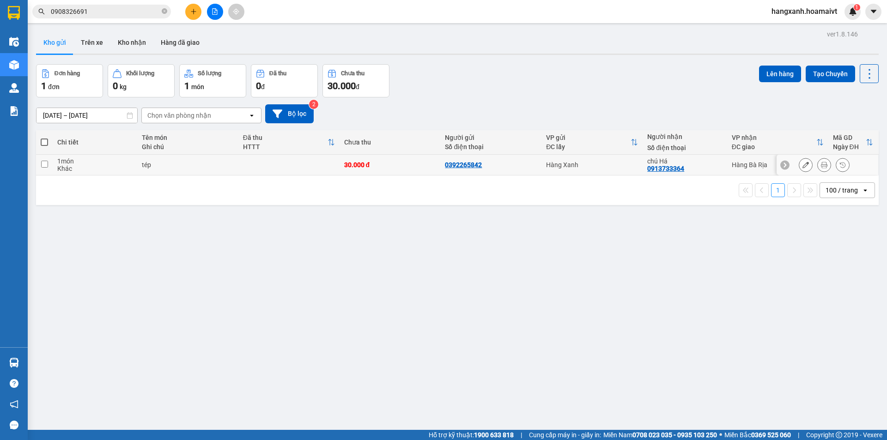
click at [732, 167] on div "Hàng Bà Rịa" at bounding box center [778, 164] width 92 height 7
checkbox input "true"
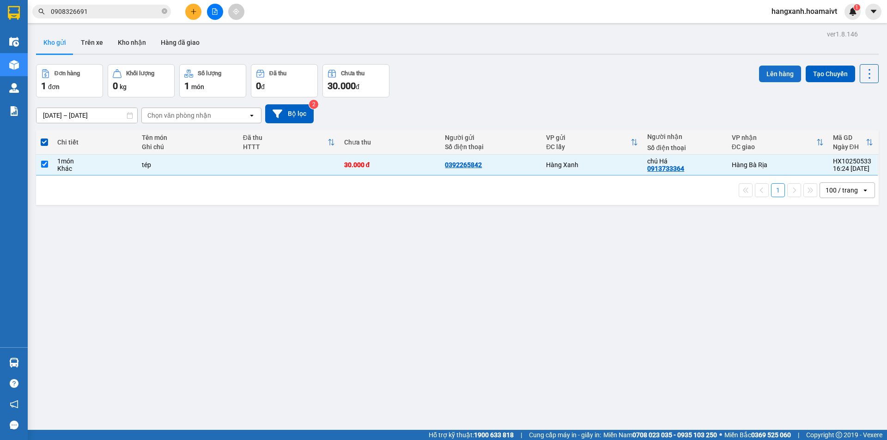
click at [788, 79] on button "Lên hàng" at bounding box center [780, 74] width 42 height 17
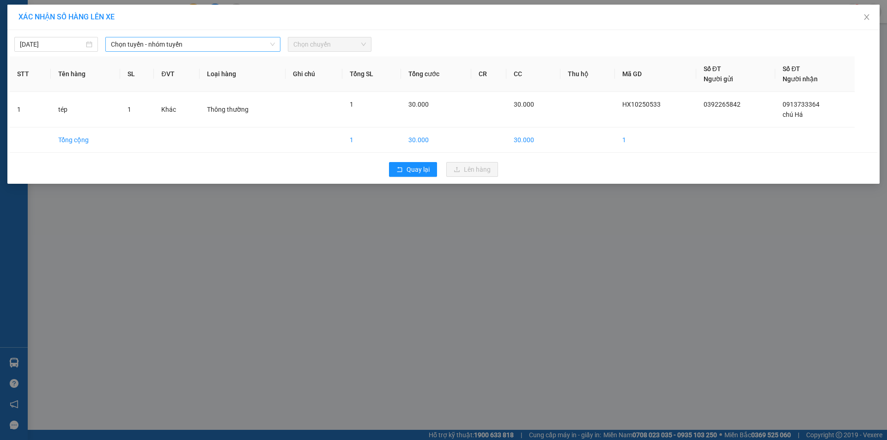
click at [228, 47] on span "Chọn tuyến - nhóm tuyến" at bounding box center [193, 44] width 164 height 14
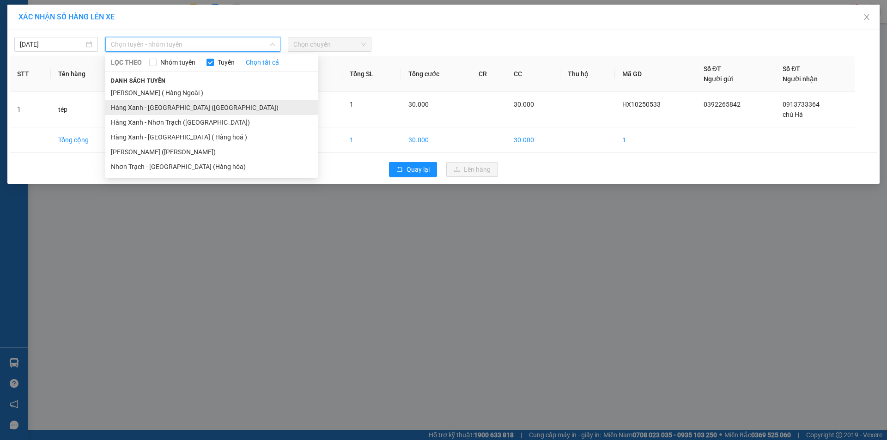
click at [172, 104] on li "Hàng Xanh - [GEOGRAPHIC_DATA] ([GEOGRAPHIC_DATA])" at bounding box center [211, 107] width 213 height 15
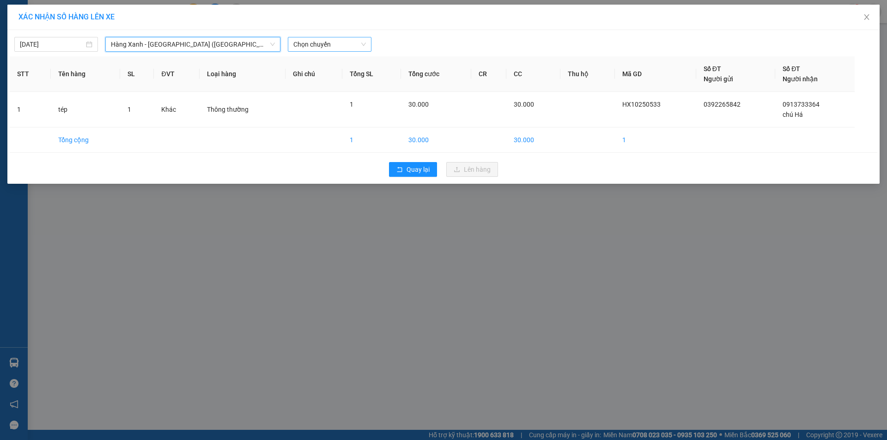
click at [323, 41] on span "Chọn chuyến" at bounding box center [329, 44] width 73 height 14
type input "1630"
drag, startPoint x: 343, startPoint y: 80, endPoint x: 357, endPoint y: 80, distance: 13.9
click at [346, 80] on div "Thêm chuyến " 16:30 "" at bounding box center [337, 78] width 98 height 16
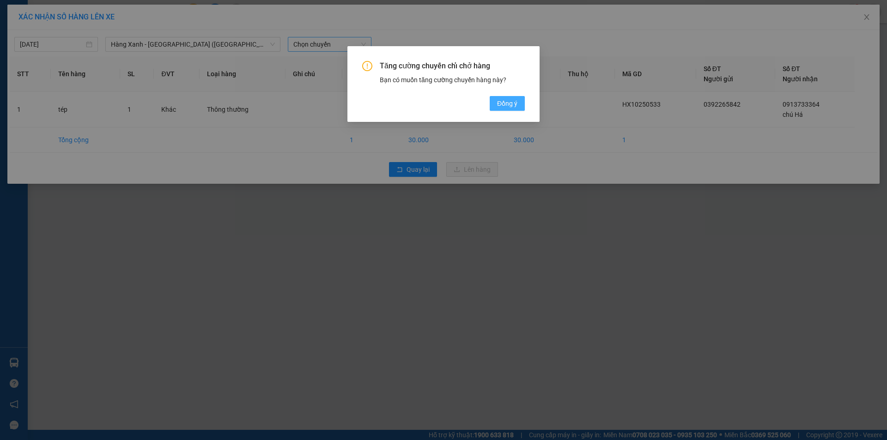
click at [499, 100] on span "Đồng ý" at bounding box center [507, 103] width 20 height 10
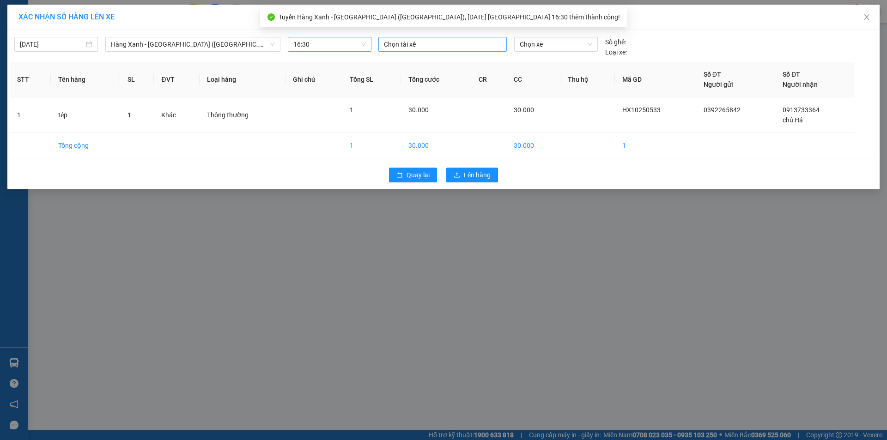
click at [397, 41] on div at bounding box center [443, 44] width 124 height 11
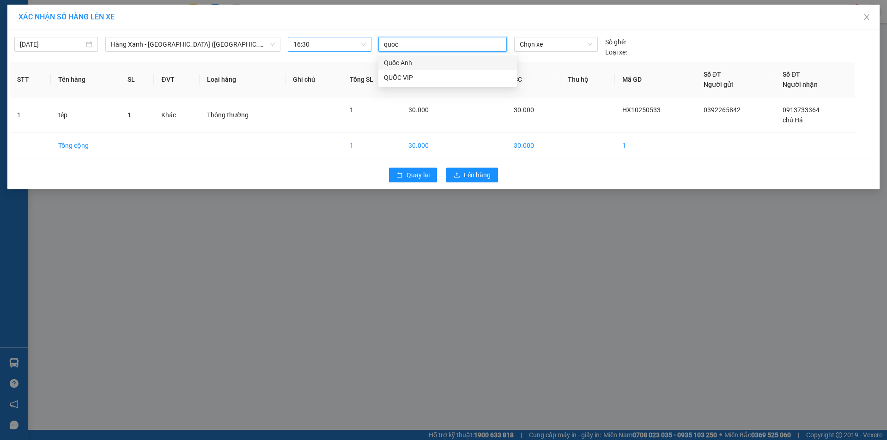
type input "quoc"
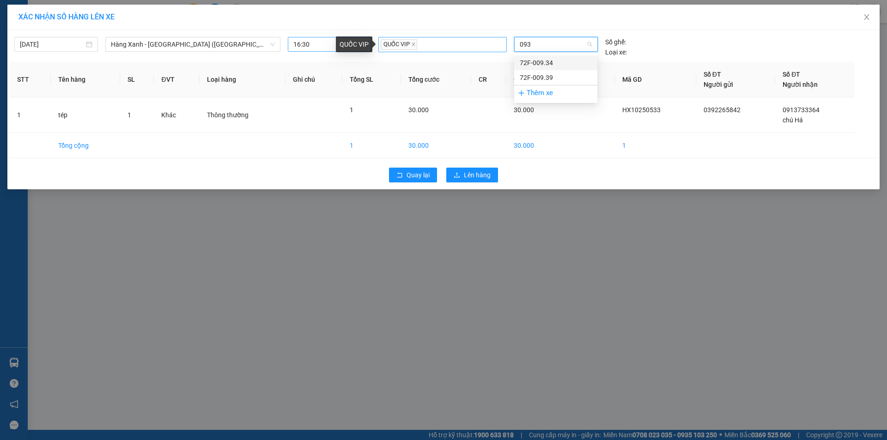
type input "0939"
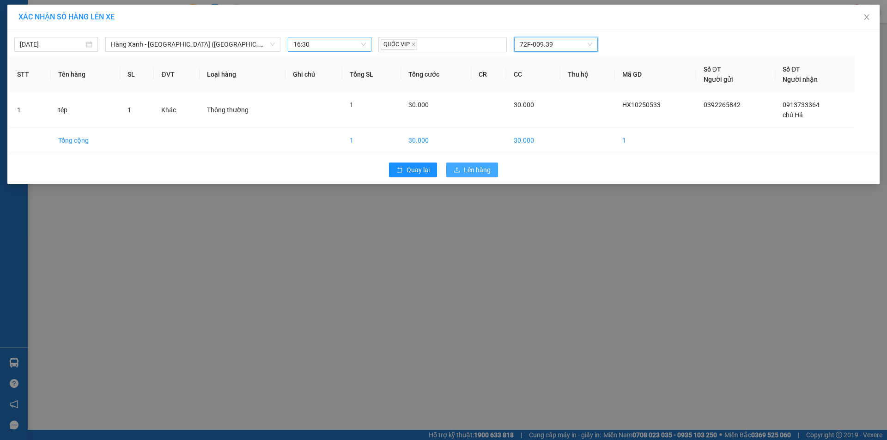
click at [457, 167] on icon "upload" at bounding box center [457, 170] width 6 height 6
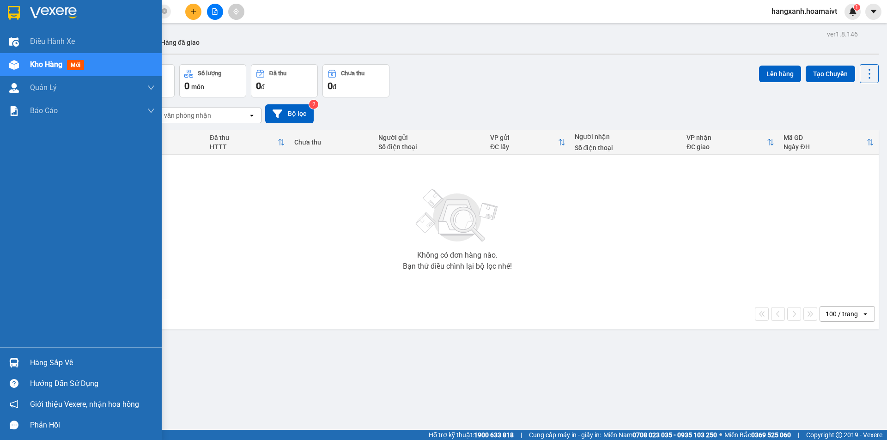
click at [11, 12] on img at bounding box center [14, 13] width 12 height 14
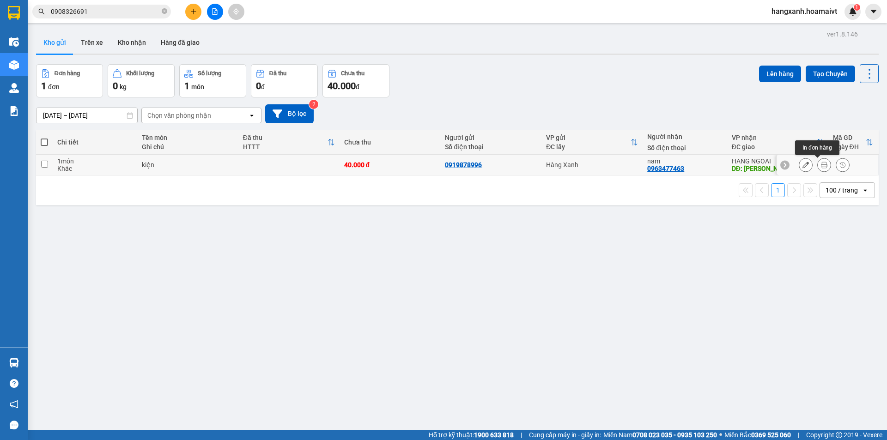
click at [818, 167] on button at bounding box center [824, 165] width 13 height 16
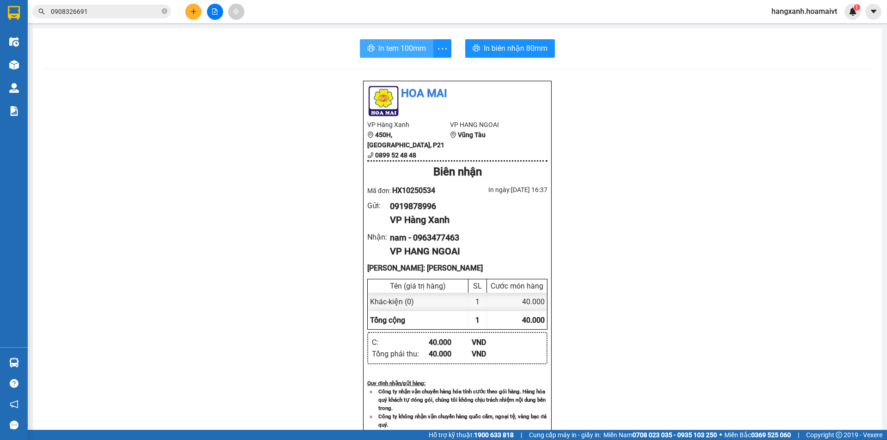
click at [417, 43] on span "In tem 100mm" at bounding box center [403, 49] width 48 height 12
click at [495, 42] on button "In biên nhận 80mm" at bounding box center [510, 48] width 90 height 18
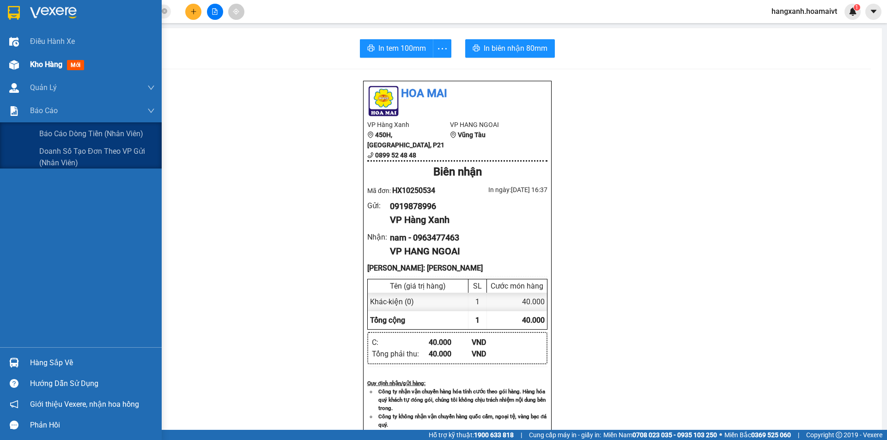
drag, startPoint x: 42, startPoint y: 89, endPoint x: 60, endPoint y: 75, distance: 23.0
click at [50, 81] on div "Quản Lý" at bounding box center [92, 87] width 125 height 23
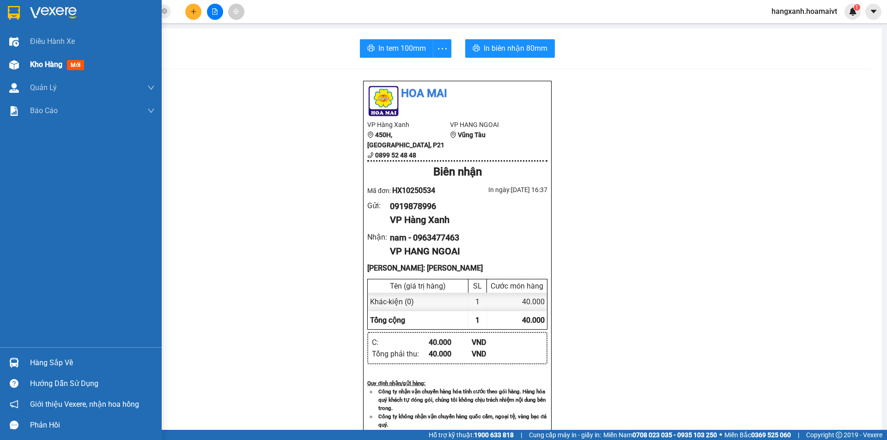
click at [60, 75] on div "Kho hàng mới" at bounding box center [92, 64] width 125 height 23
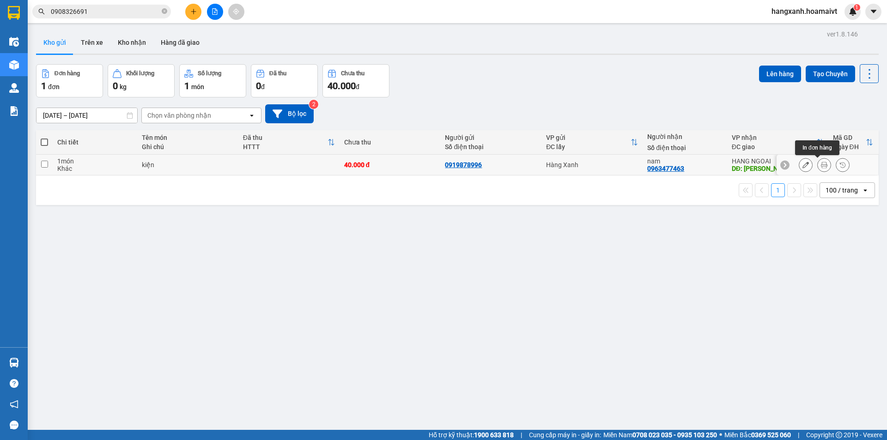
click at [821, 165] on icon at bounding box center [824, 165] width 6 height 6
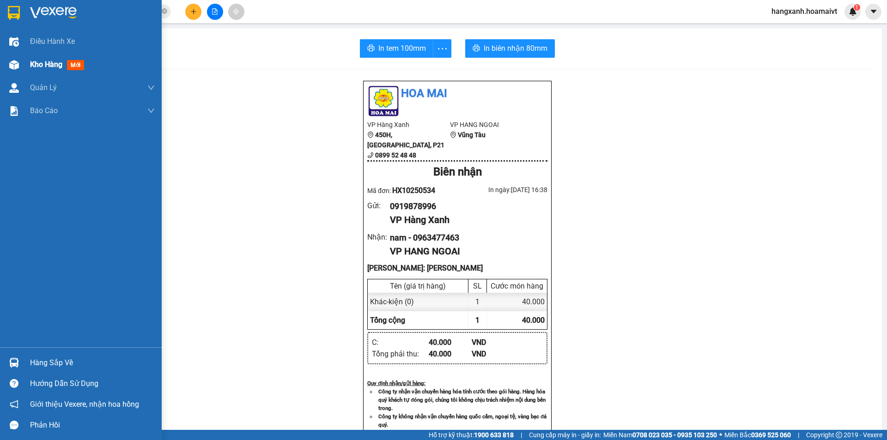
click at [0, 53] on div "Kho hàng mới" at bounding box center [81, 64] width 162 height 23
click at [21, 61] on div at bounding box center [14, 65] width 16 height 16
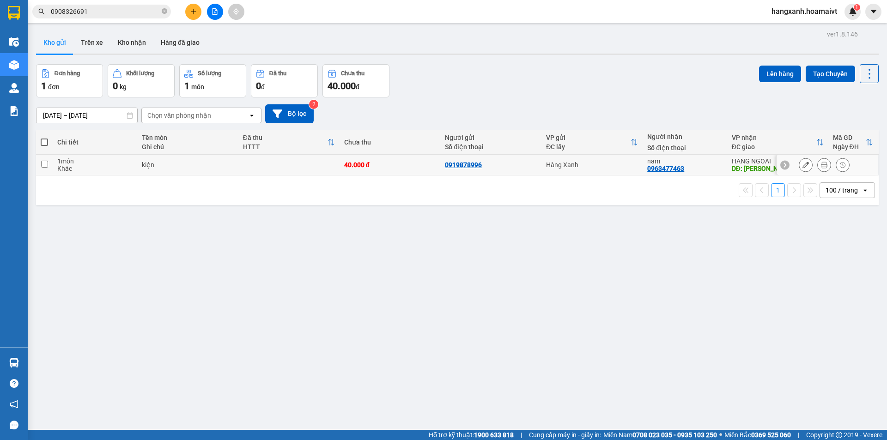
click at [720, 169] on td "nam 0963477463" at bounding box center [685, 165] width 84 height 21
checkbox input "true"
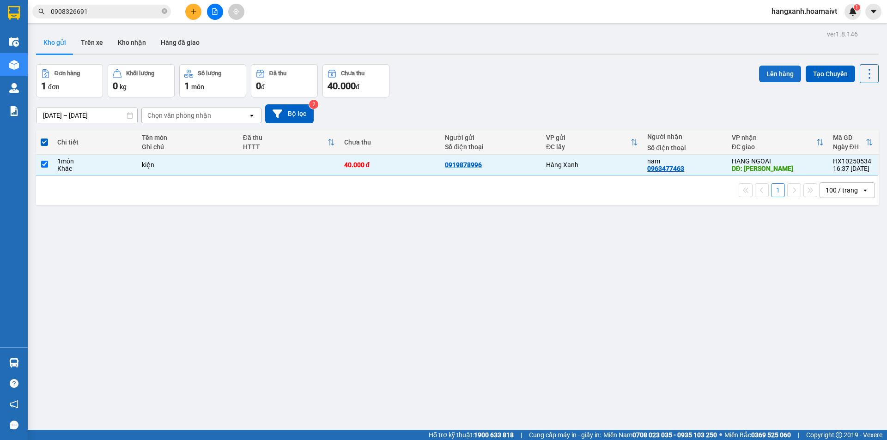
click at [773, 81] on button "Lên hàng" at bounding box center [780, 74] width 42 height 17
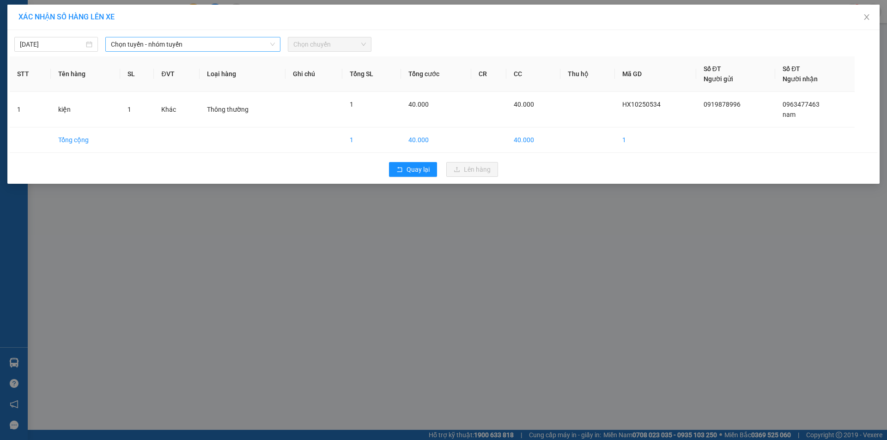
click at [202, 44] on span "Chọn tuyến - nhóm tuyến" at bounding box center [193, 44] width 164 height 14
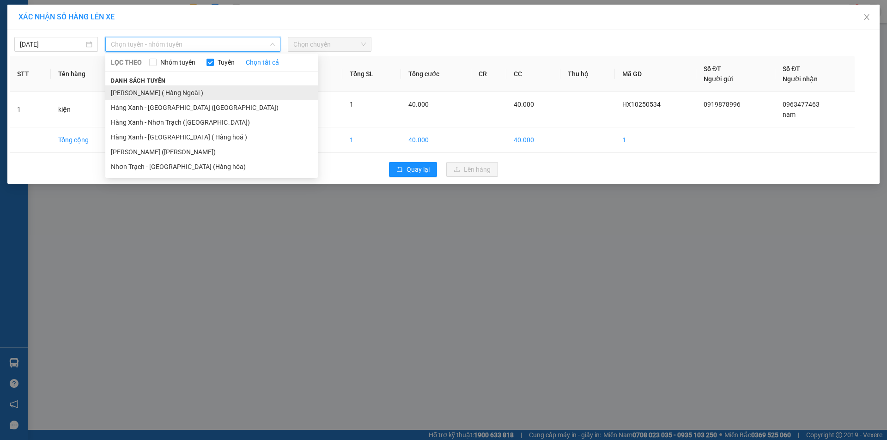
click at [190, 90] on li "[PERSON_NAME] ( Hàng Ngoài )" at bounding box center [211, 93] width 213 height 15
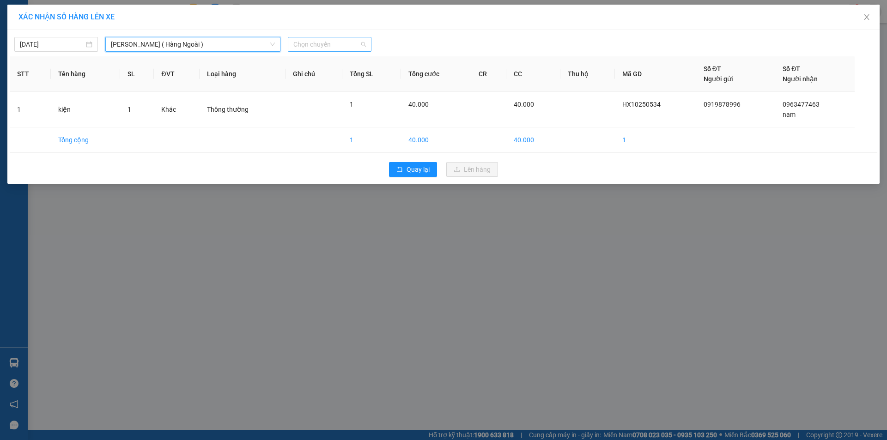
click at [359, 45] on span "Chọn chuyến" at bounding box center [329, 44] width 73 height 14
type input "1638"
click at [349, 79] on div "Thêm chuyến " 16:38 "" at bounding box center [337, 78] width 98 height 16
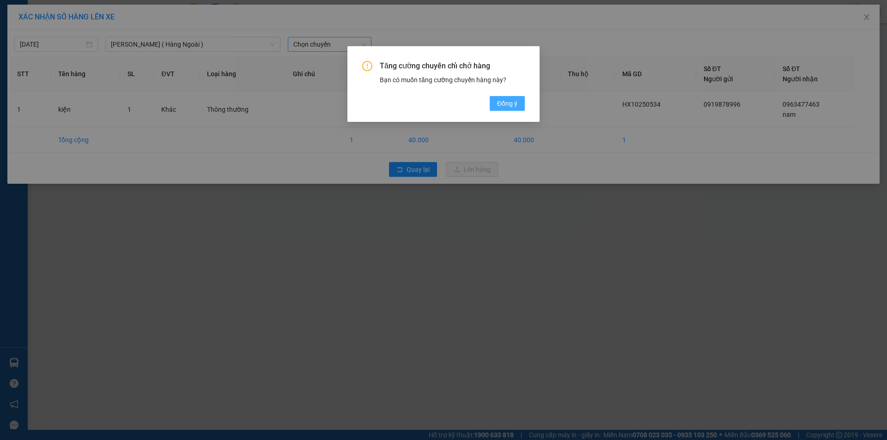
click at [513, 103] on span "Đồng ý" at bounding box center [507, 103] width 20 height 10
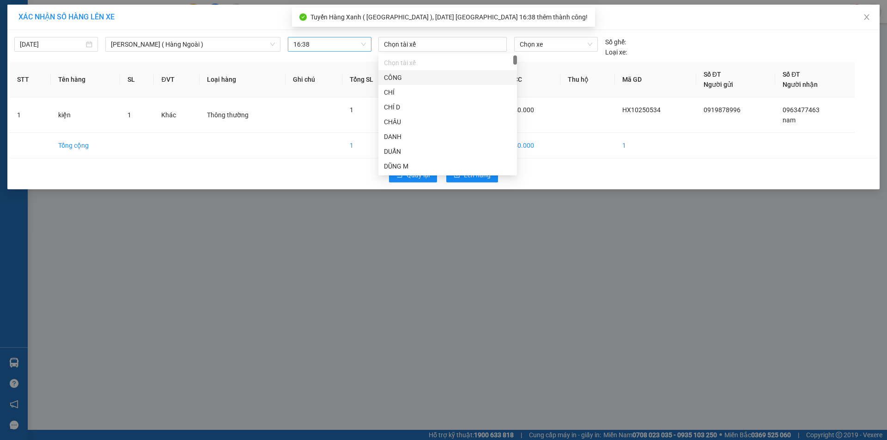
click at [443, 51] on div "Chọn tài xế" at bounding box center [443, 44] width 128 height 15
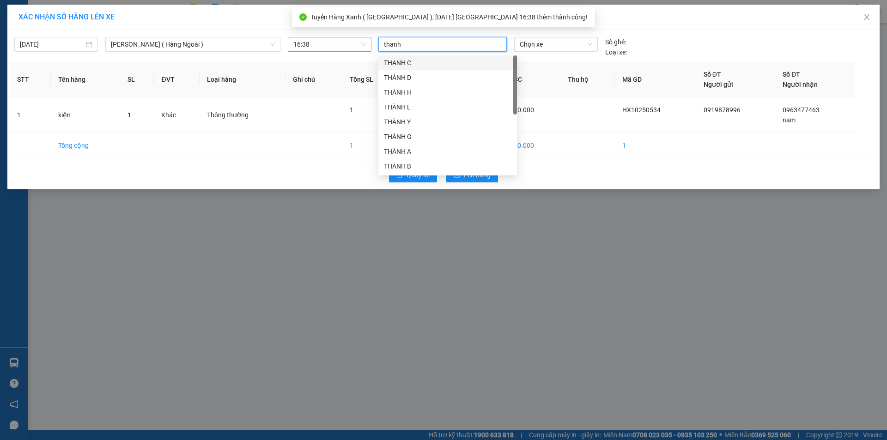
type input "thanh a"
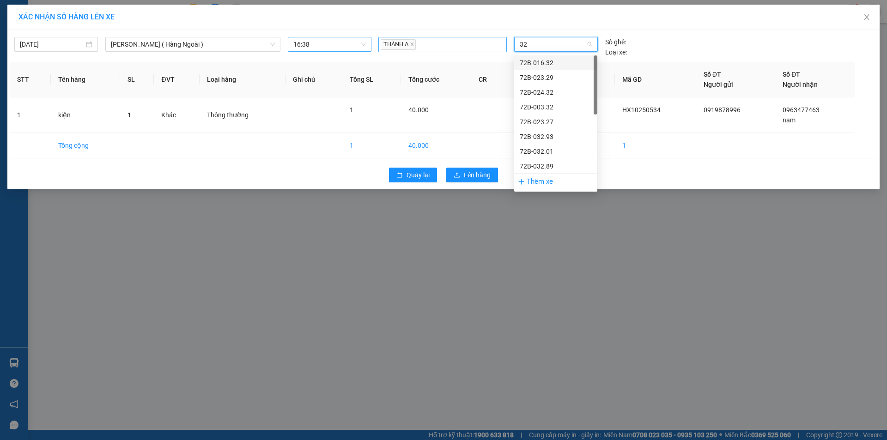
type input "3"
type input "2487"
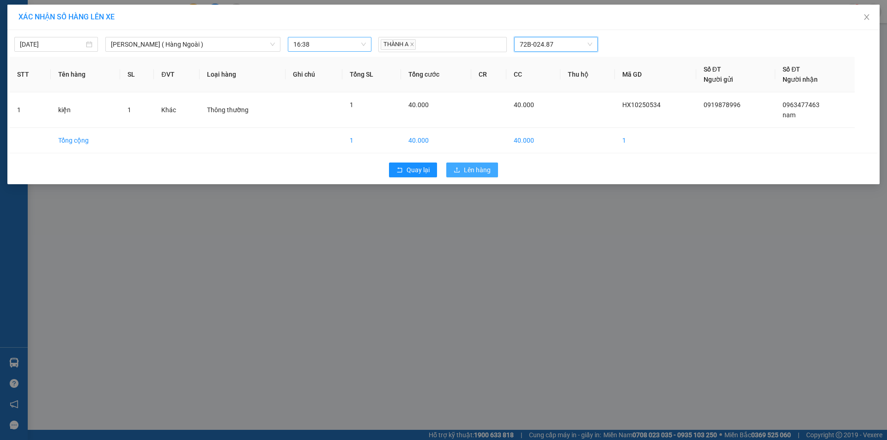
click at [468, 175] on button "Lên hàng" at bounding box center [472, 170] width 52 height 15
